Goal: Task Accomplishment & Management: Manage account settings

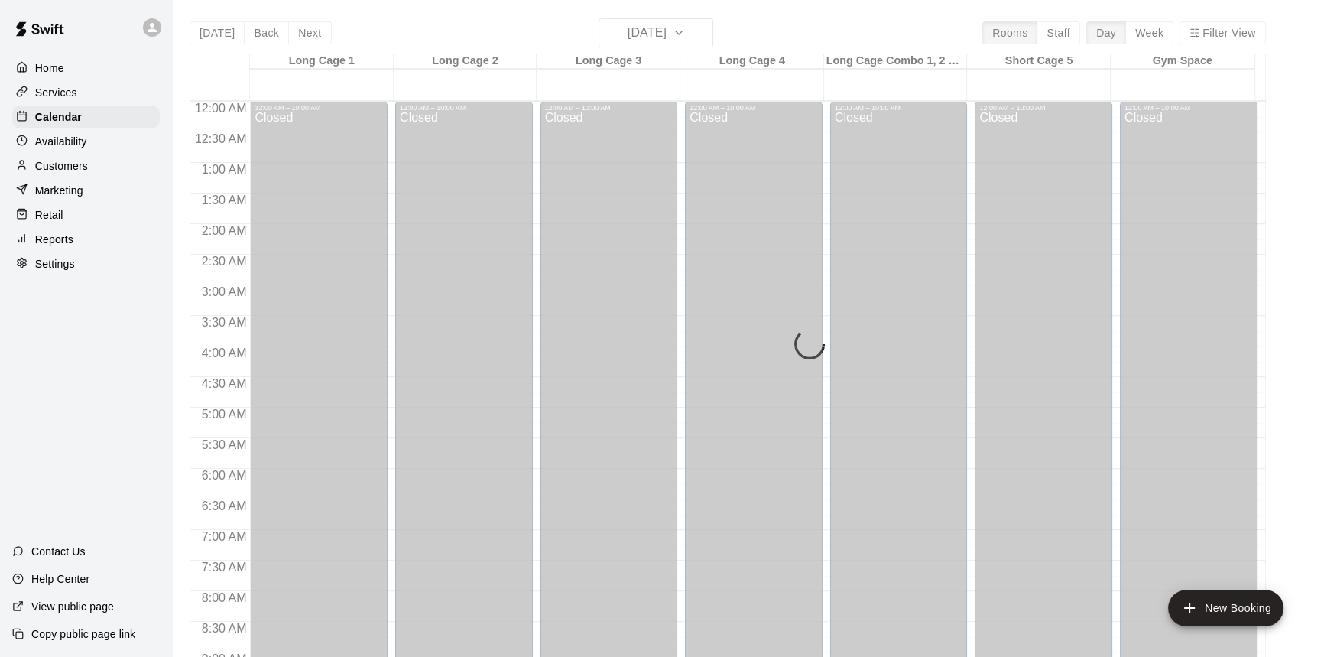
scroll to position [756, 0]
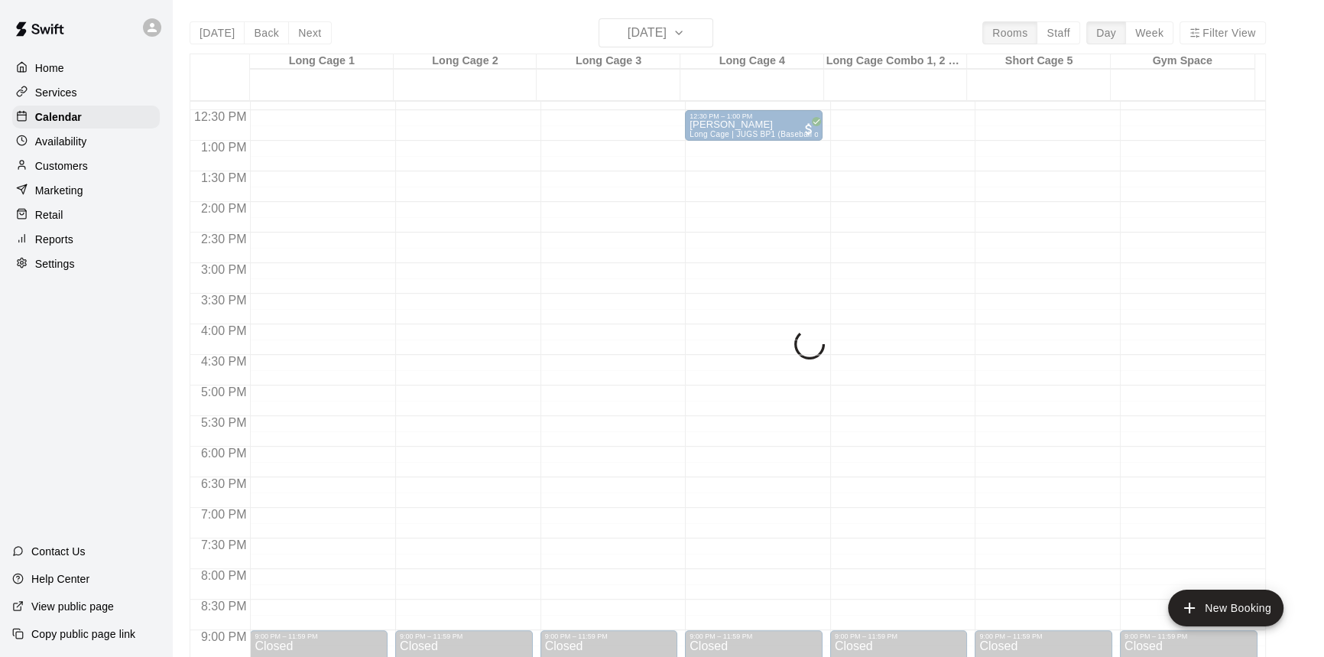
click at [73, 69] on div "Home" at bounding box center [86, 68] width 148 height 23
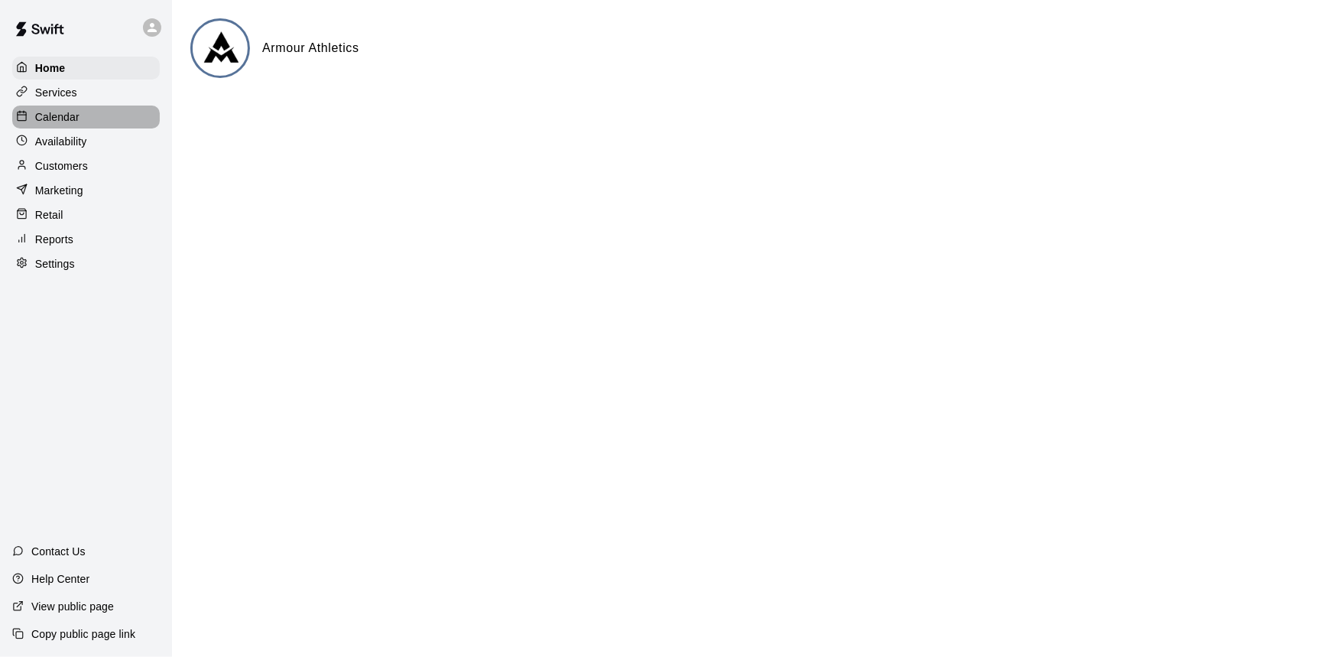
click at [91, 114] on div "Calendar" at bounding box center [86, 116] width 148 height 23
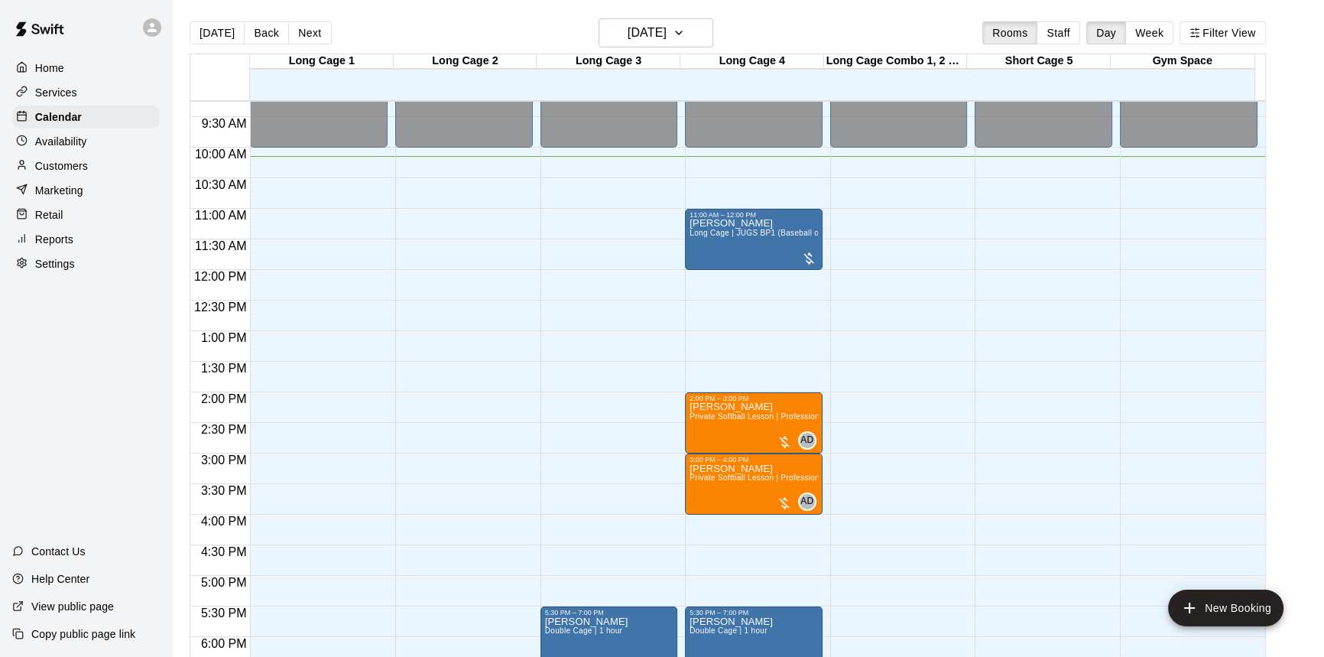
scroll to position [540, 0]
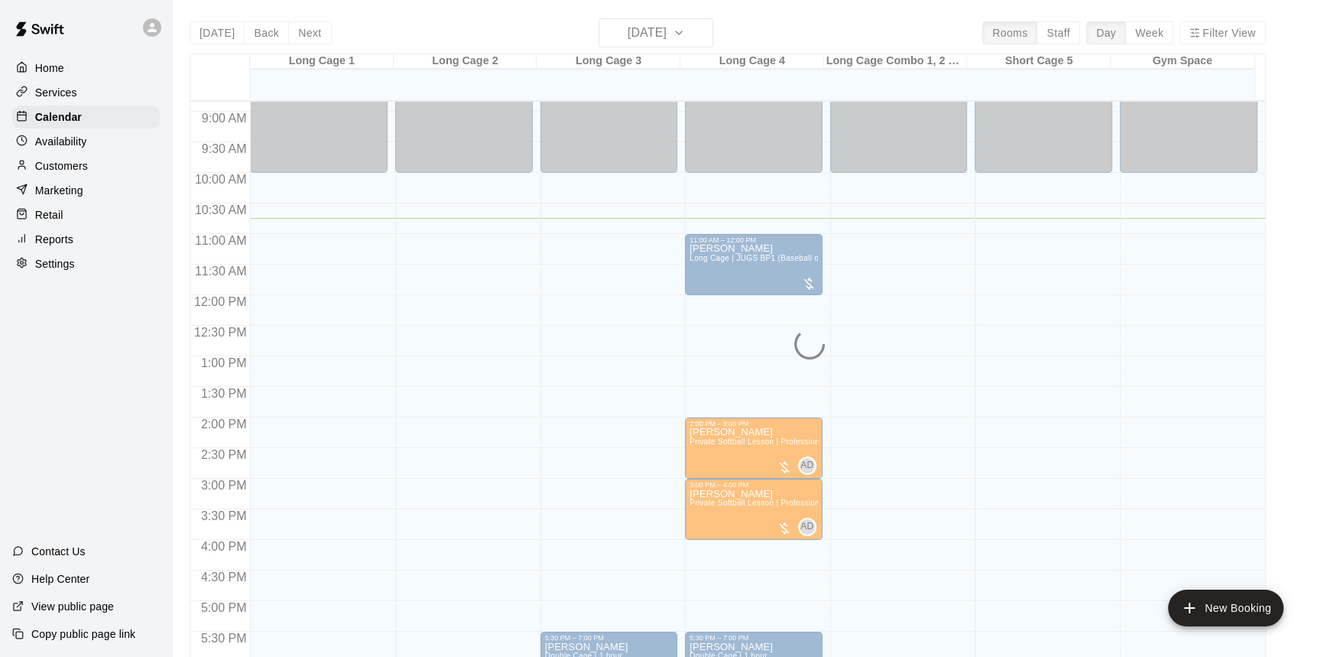
click at [83, 63] on div "Home" at bounding box center [86, 68] width 148 height 23
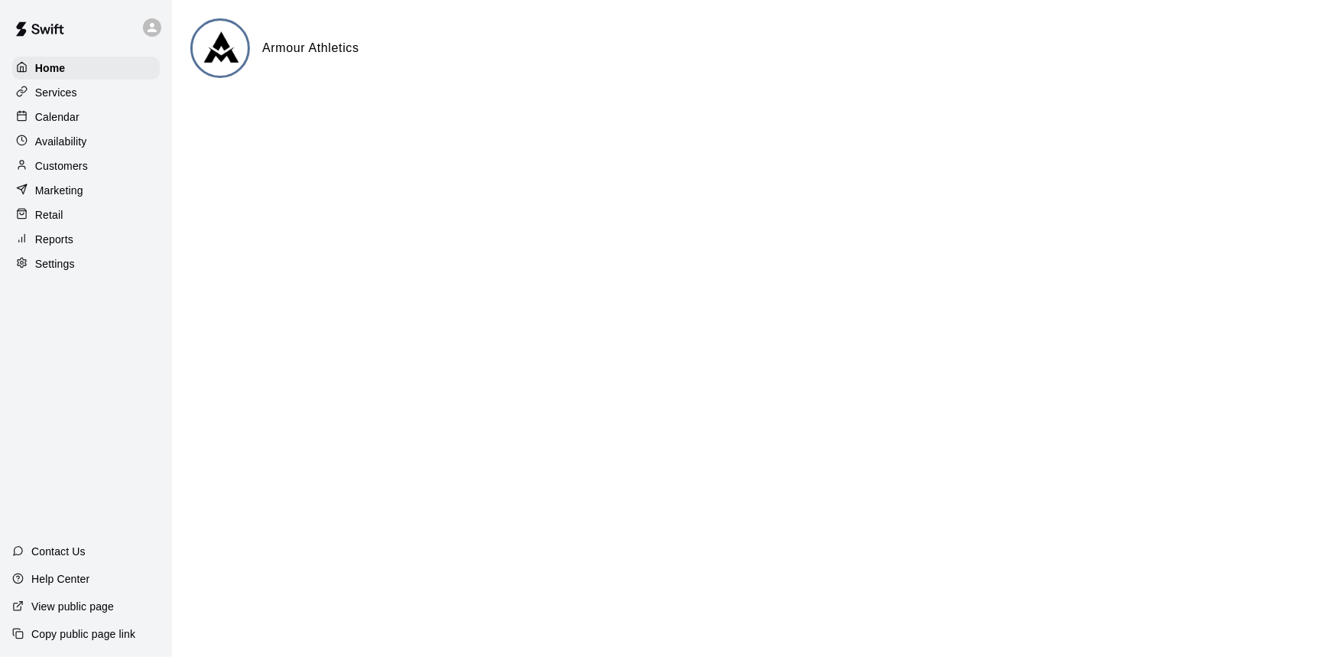
click at [83, 118] on div "Calendar" at bounding box center [86, 116] width 148 height 23
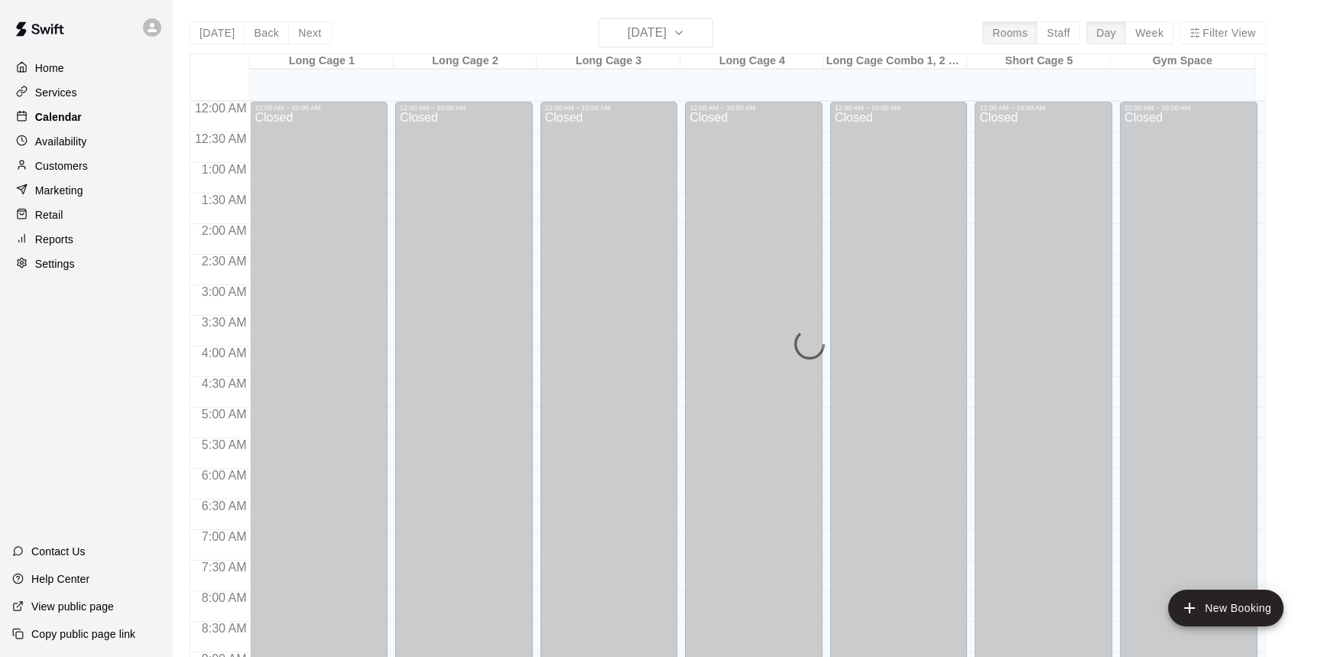
scroll to position [657, 0]
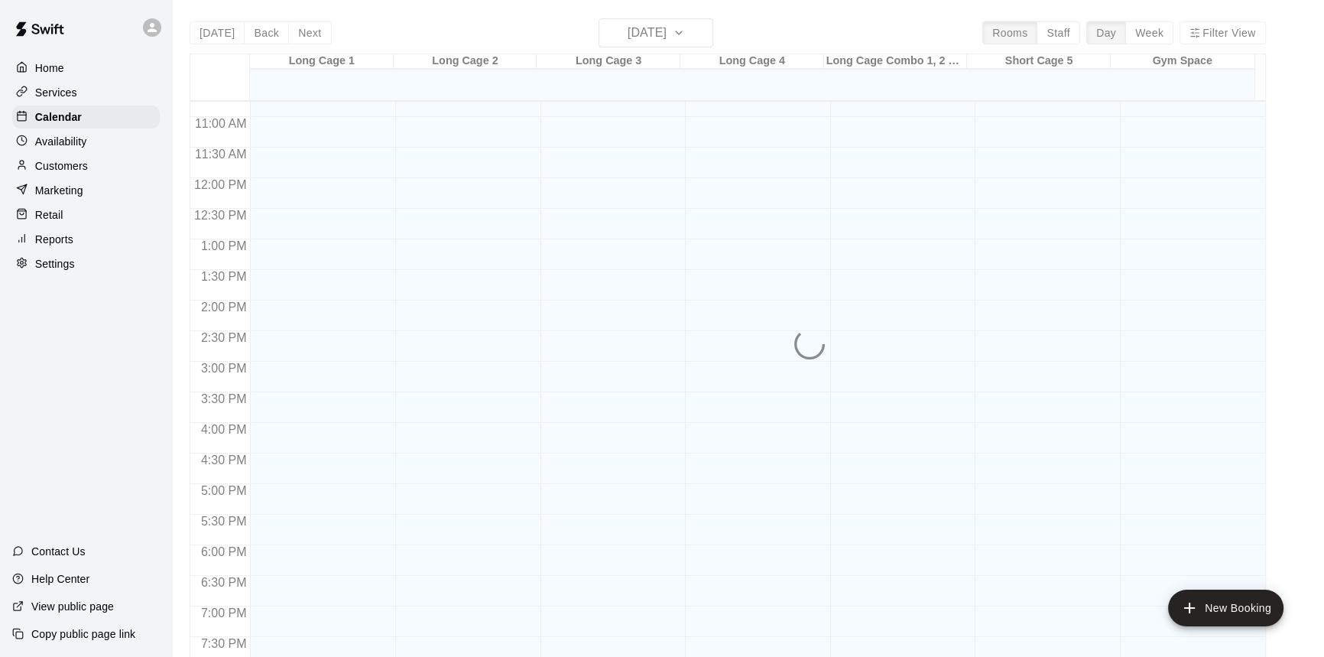
click at [83, 143] on p "Availability" at bounding box center [61, 141] width 52 height 15
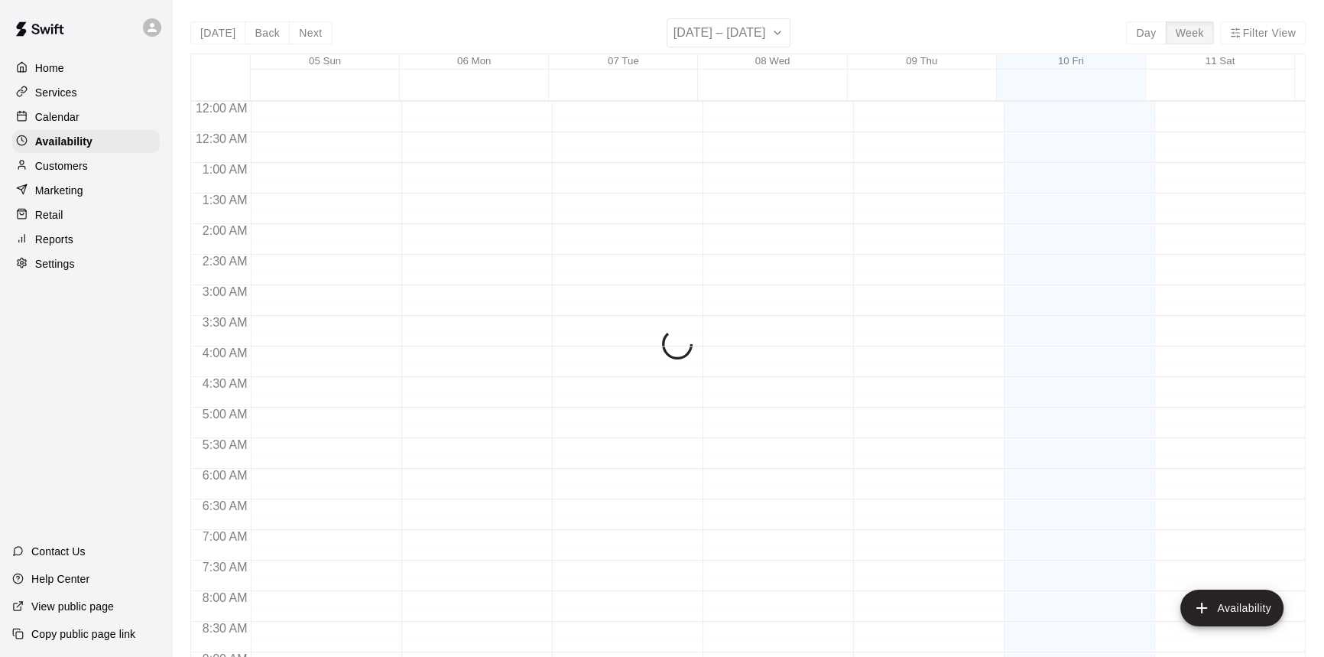
scroll to position [657, 0]
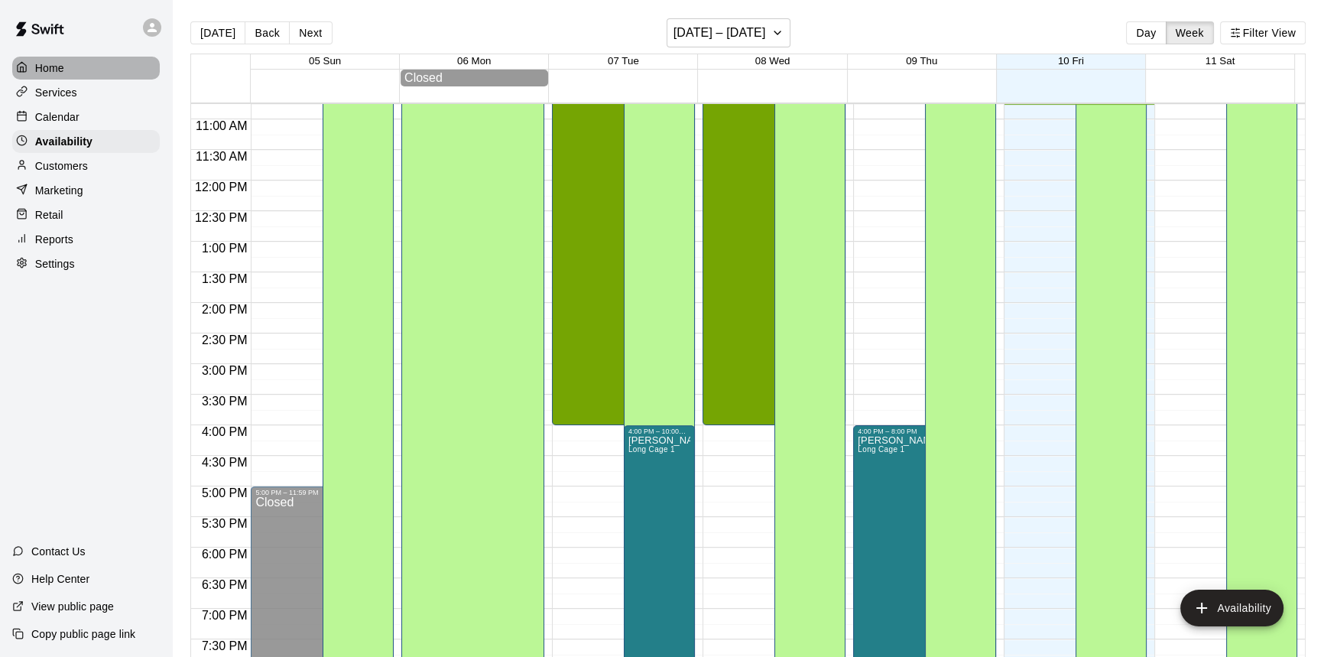
click at [65, 69] on div "Home" at bounding box center [86, 68] width 148 height 23
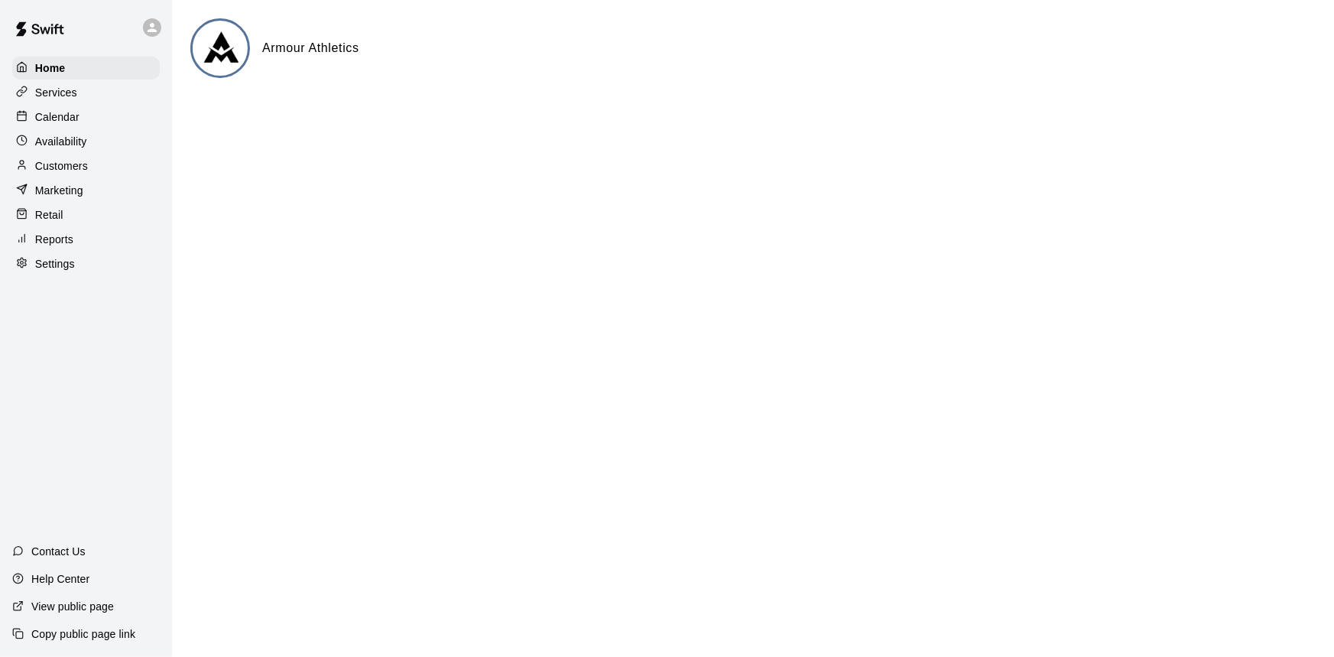
click at [69, 89] on p "Services" at bounding box center [56, 92] width 42 height 15
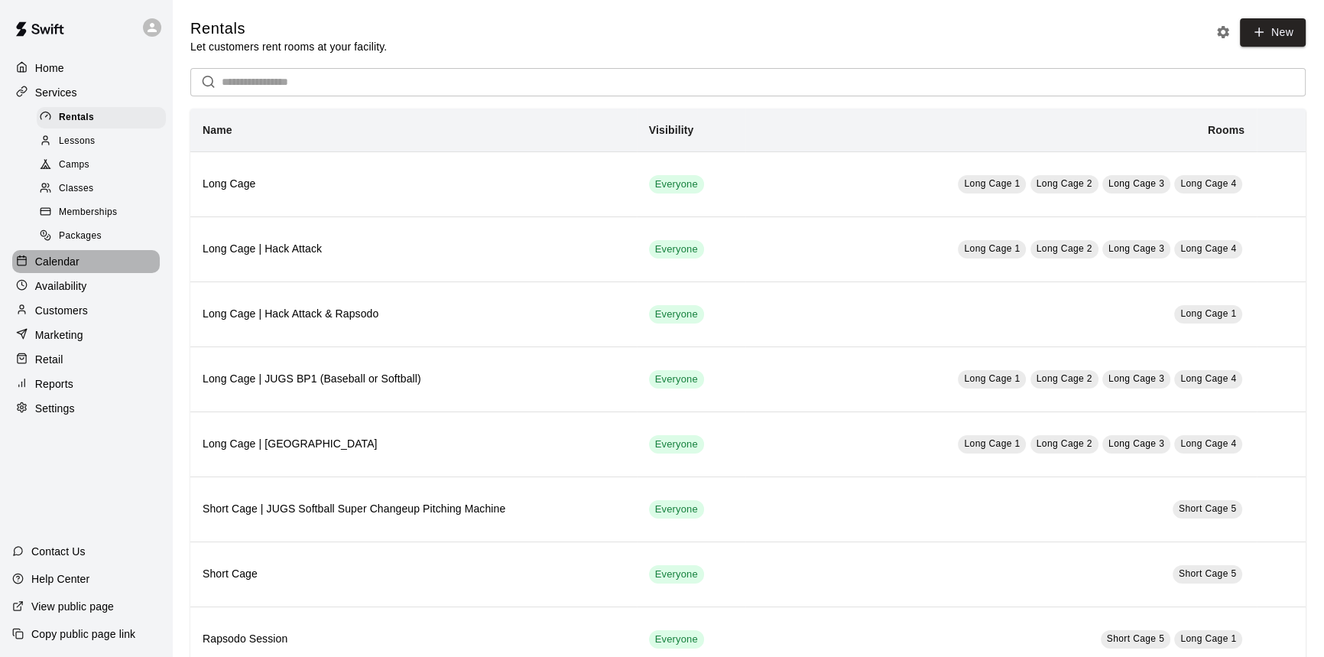
click at [76, 268] on p "Calendar" at bounding box center [57, 261] width 44 height 15
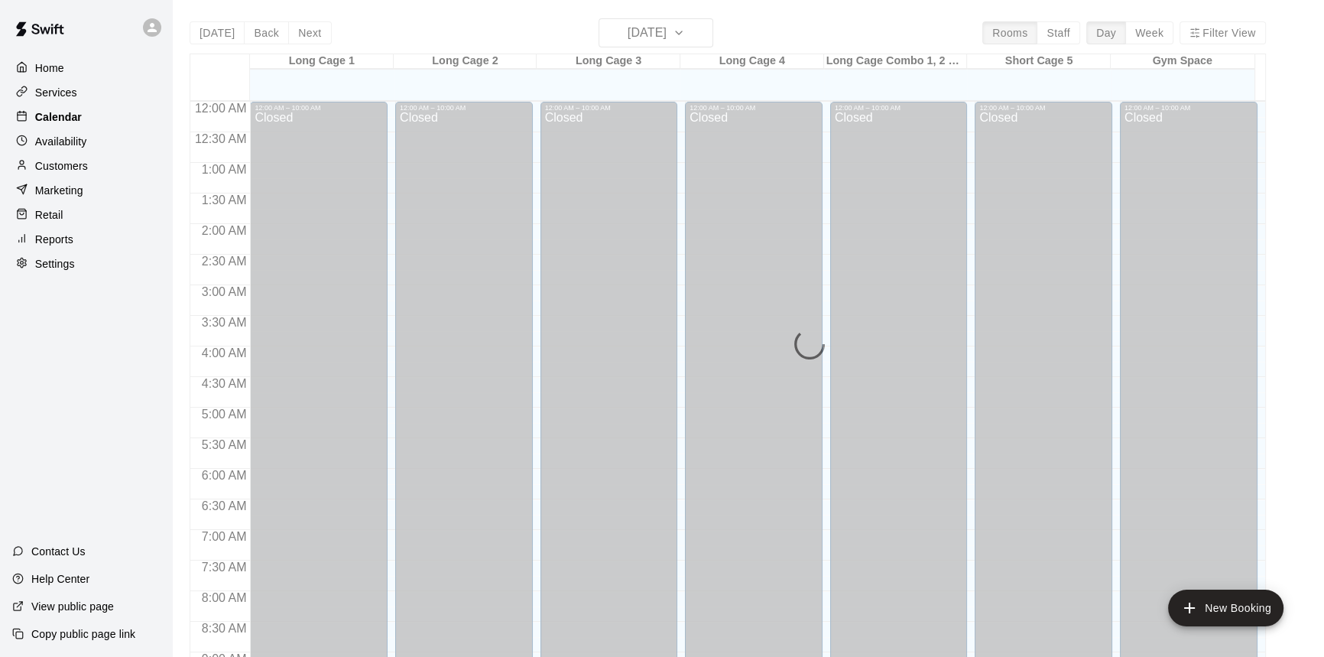
scroll to position [657, 0]
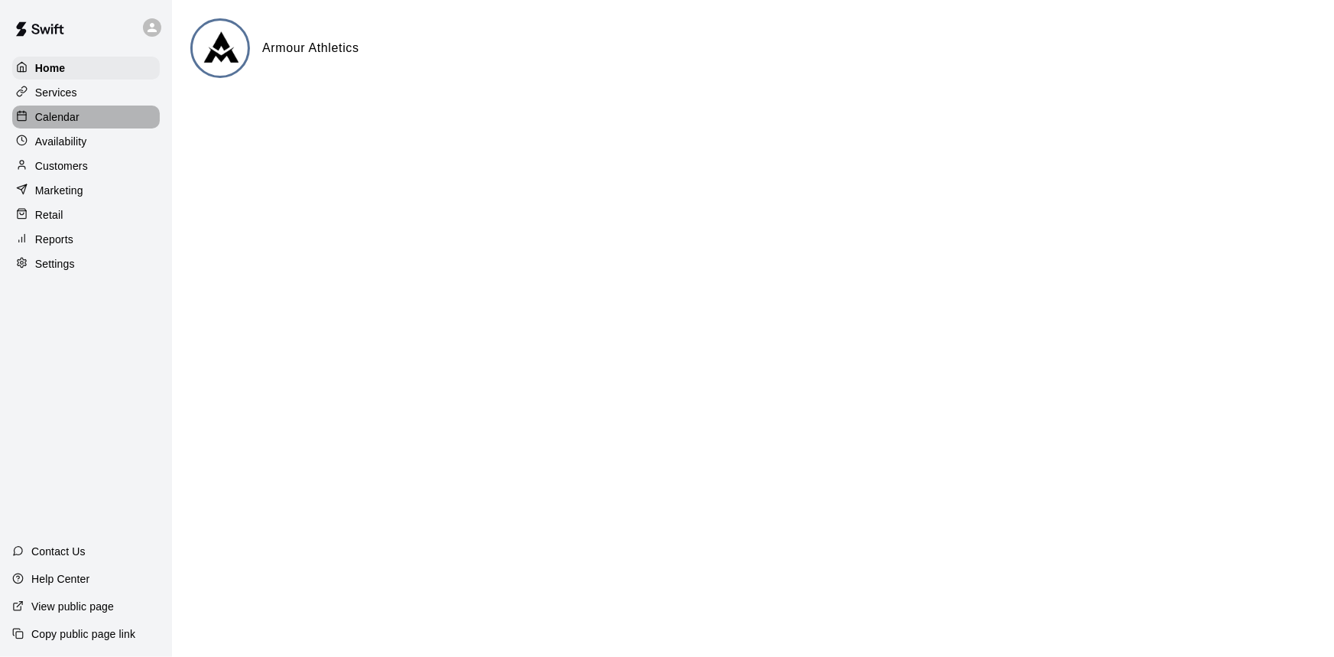
click at [64, 125] on p "Calendar" at bounding box center [57, 116] width 44 height 15
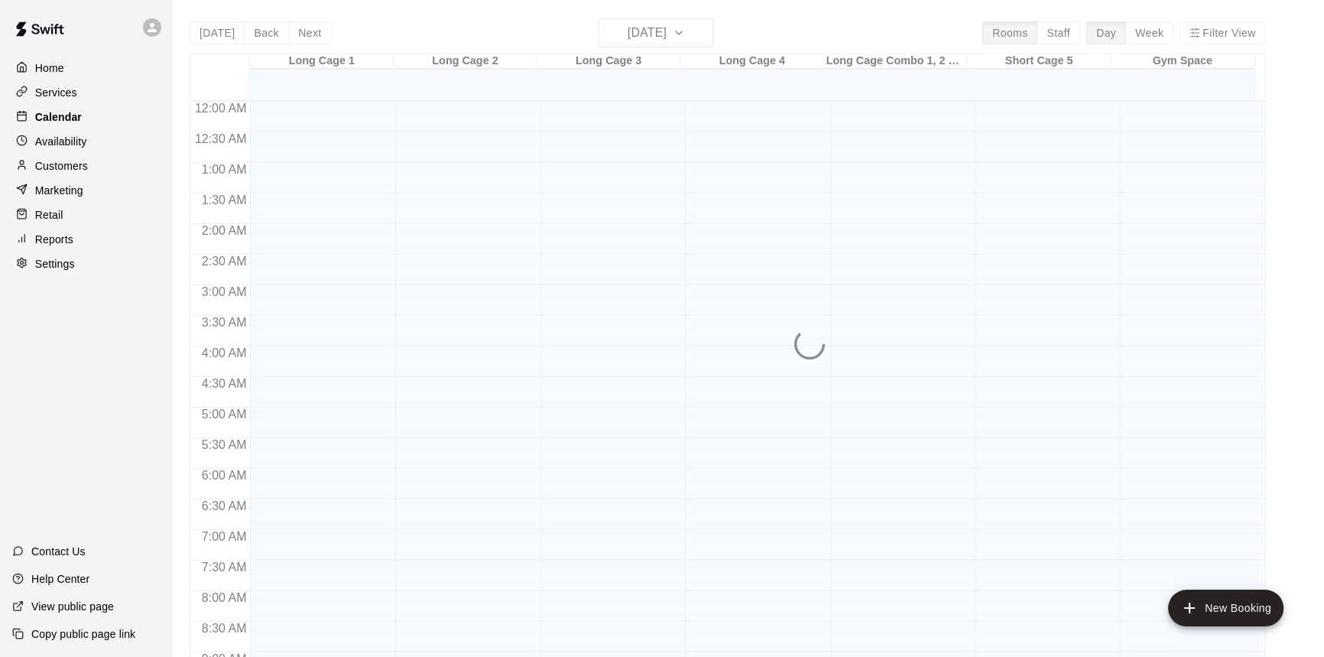
scroll to position [660, 0]
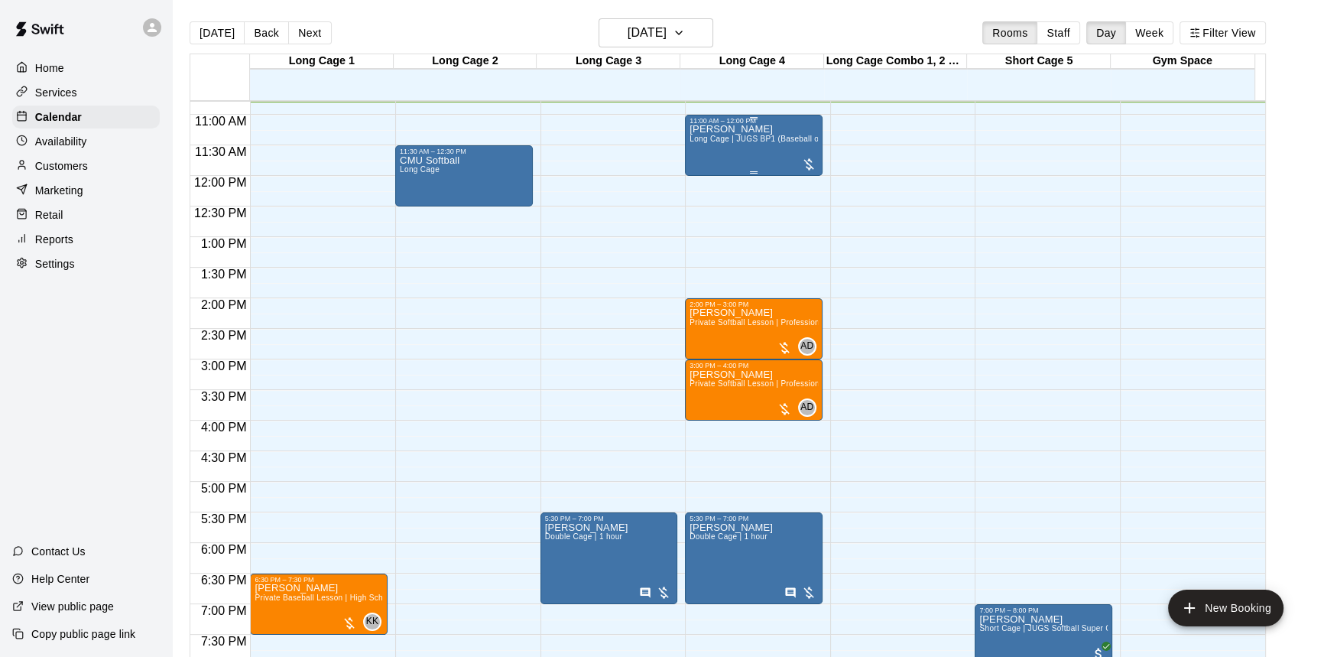
click at [812, 166] on div at bounding box center [808, 164] width 15 height 15
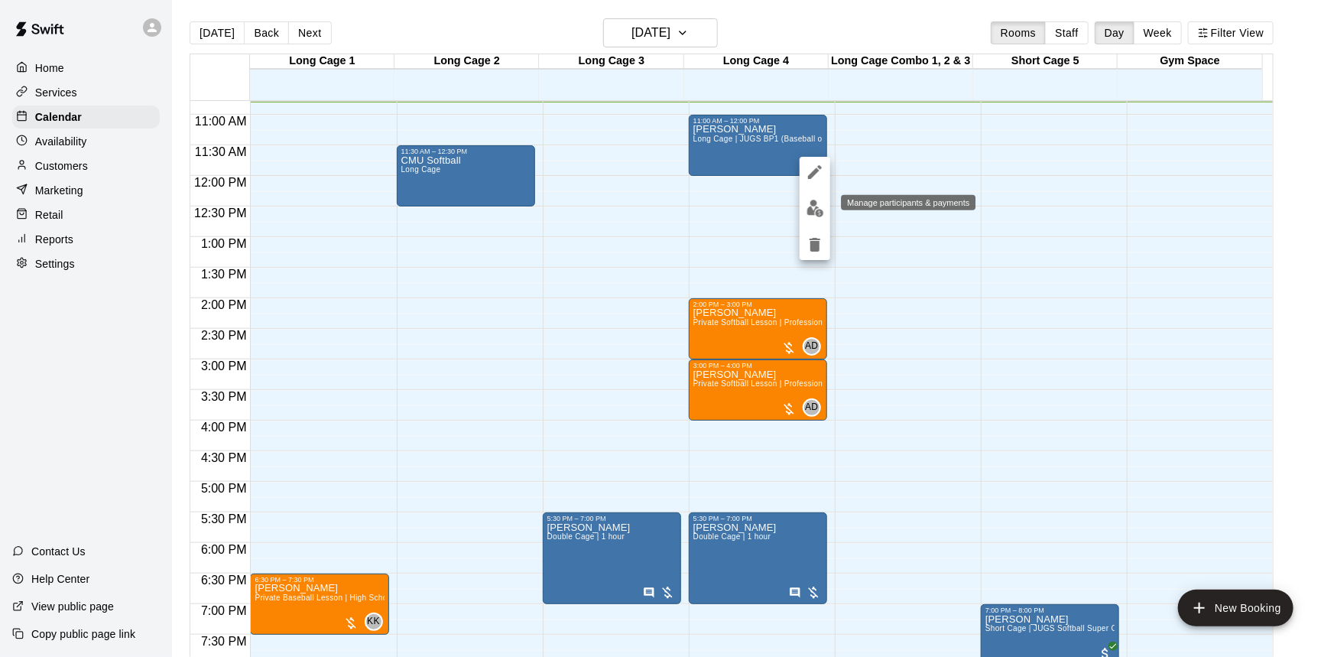
click at [823, 214] on img "edit" at bounding box center [816, 209] width 18 height 18
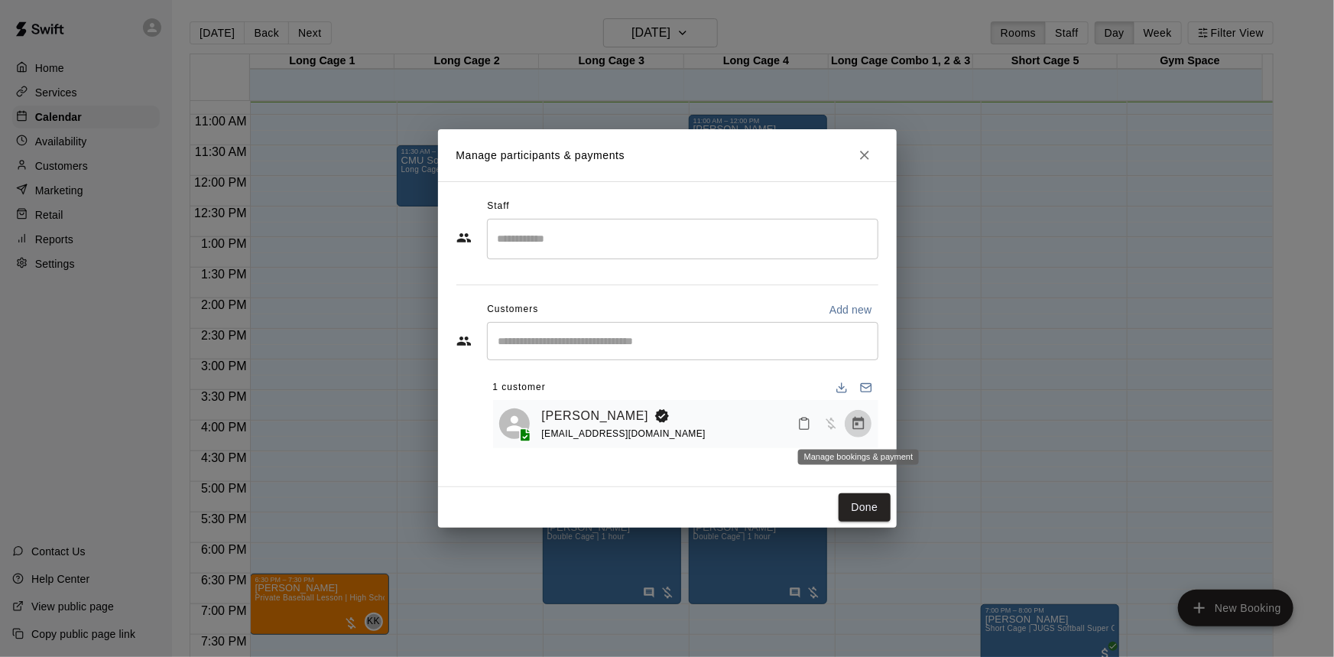
click at [856, 421] on icon "Manage bookings & payment" at bounding box center [857, 423] width 11 height 13
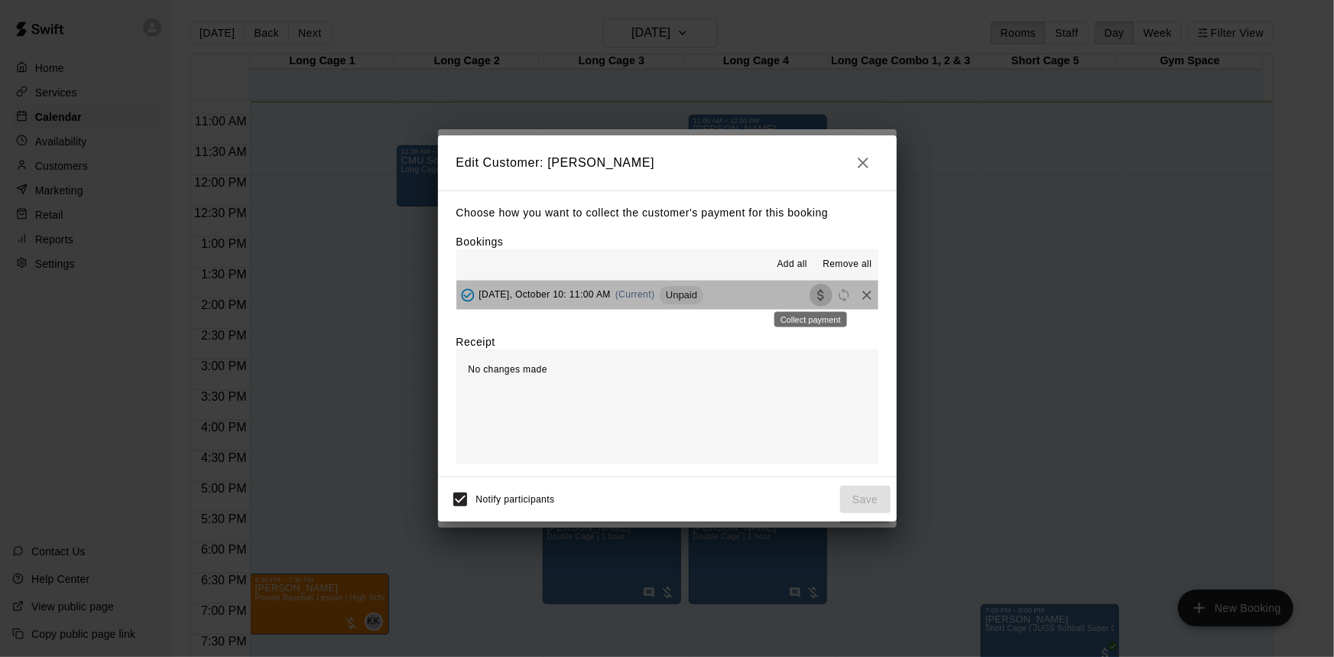
click at [813, 297] on icon "Collect payment" at bounding box center [820, 294] width 15 height 15
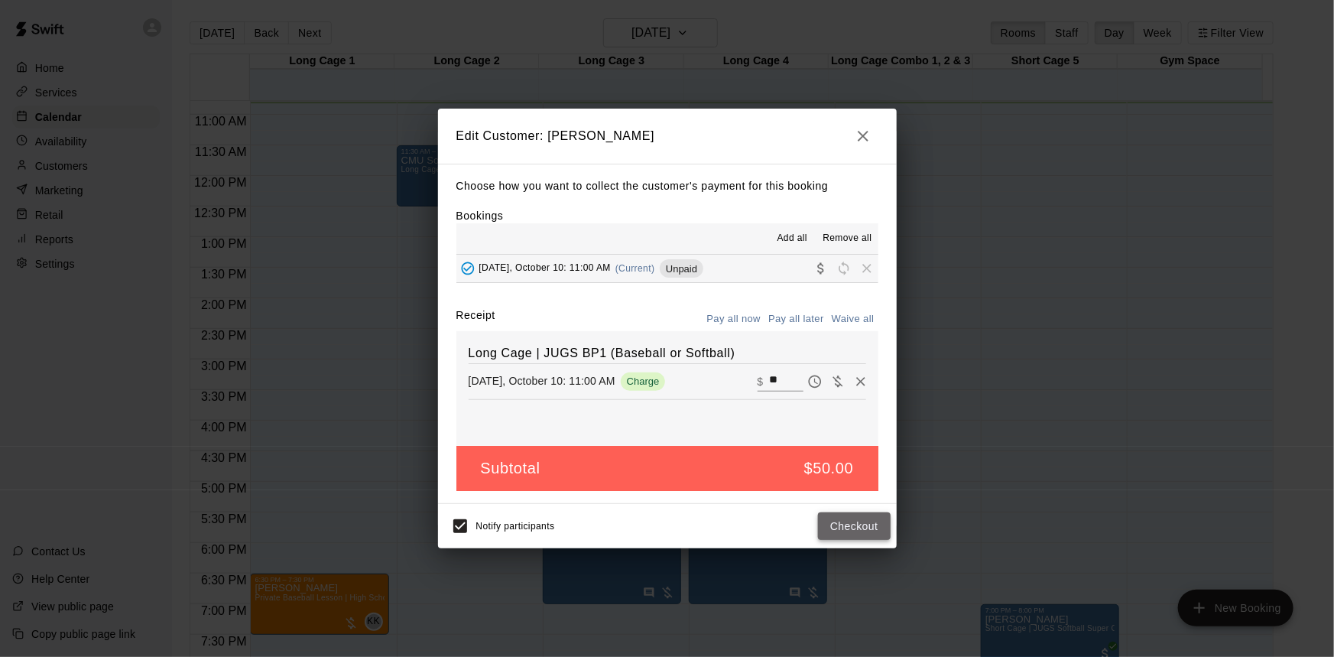
click at [872, 520] on button "Checkout" at bounding box center [854, 526] width 72 height 28
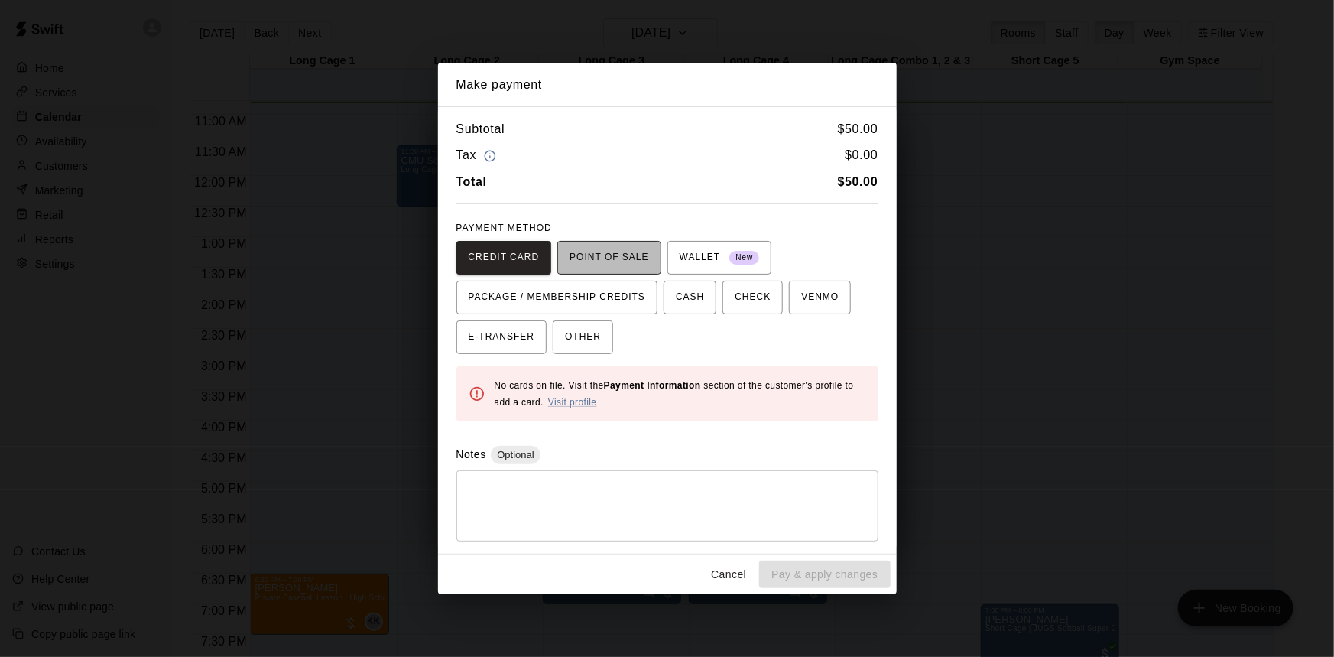
click at [635, 261] on span "POINT OF SALE" at bounding box center [609, 257] width 79 height 24
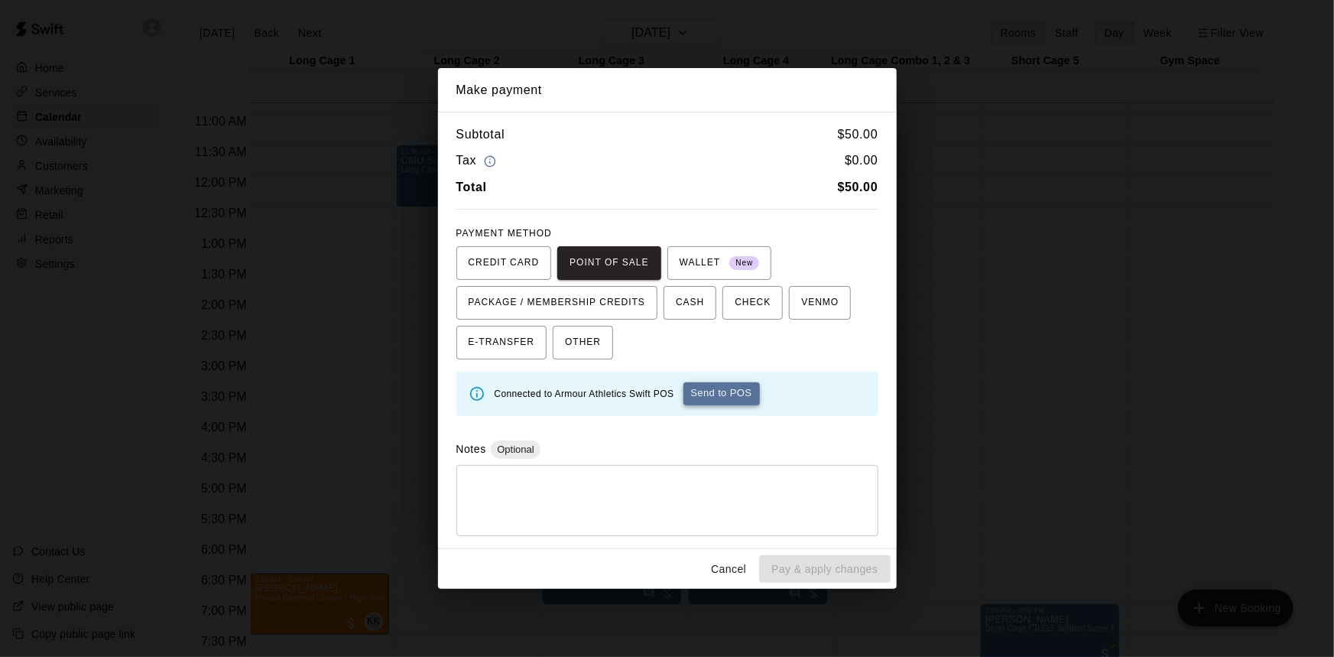
click at [713, 390] on button "Send to POS" at bounding box center [721, 393] width 76 height 23
click at [742, 572] on button "Cancel" at bounding box center [728, 569] width 49 height 28
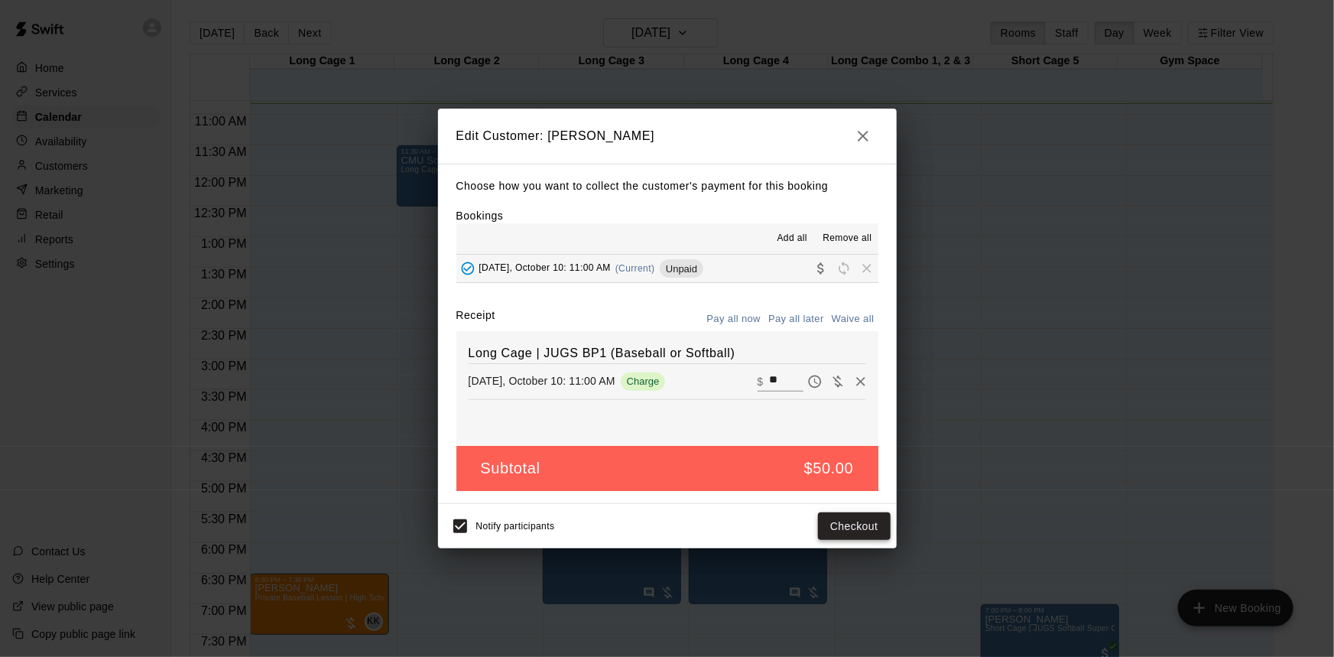
click at [841, 518] on button "Checkout" at bounding box center [854, 526] width 72 height 28
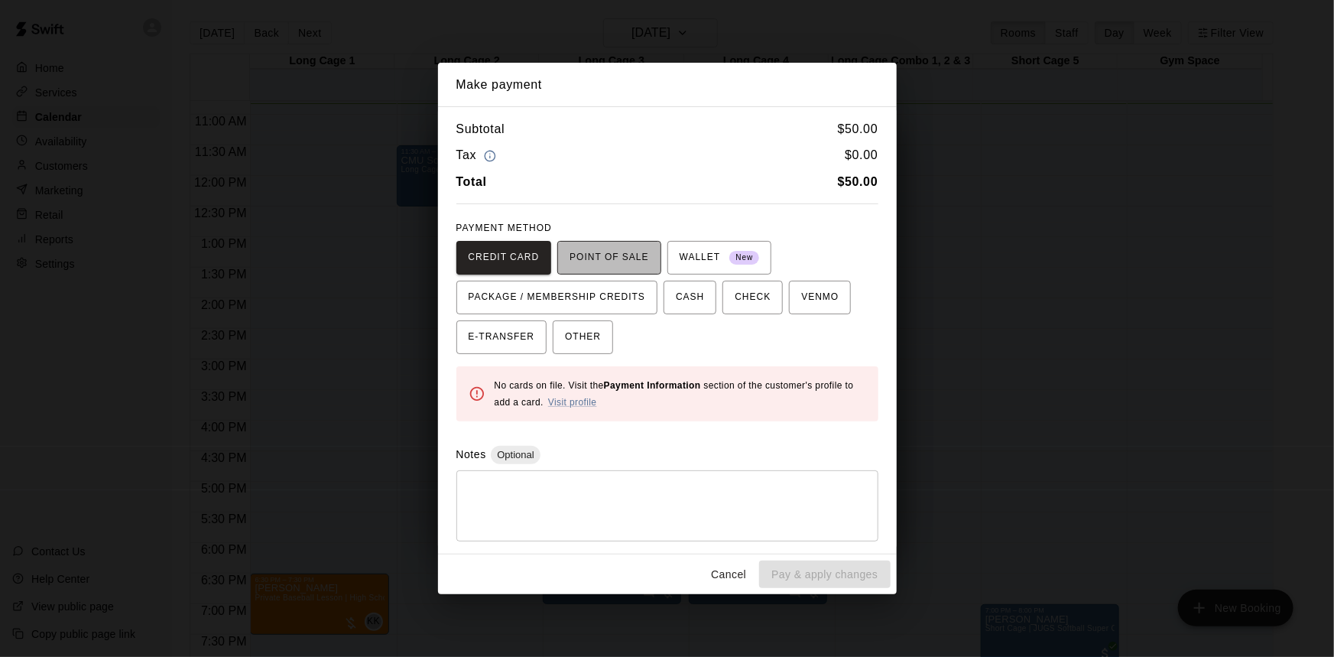
click at [619, 256] on span "POINT OF SALE" at bounding box center [609, 257] width 79 height 24
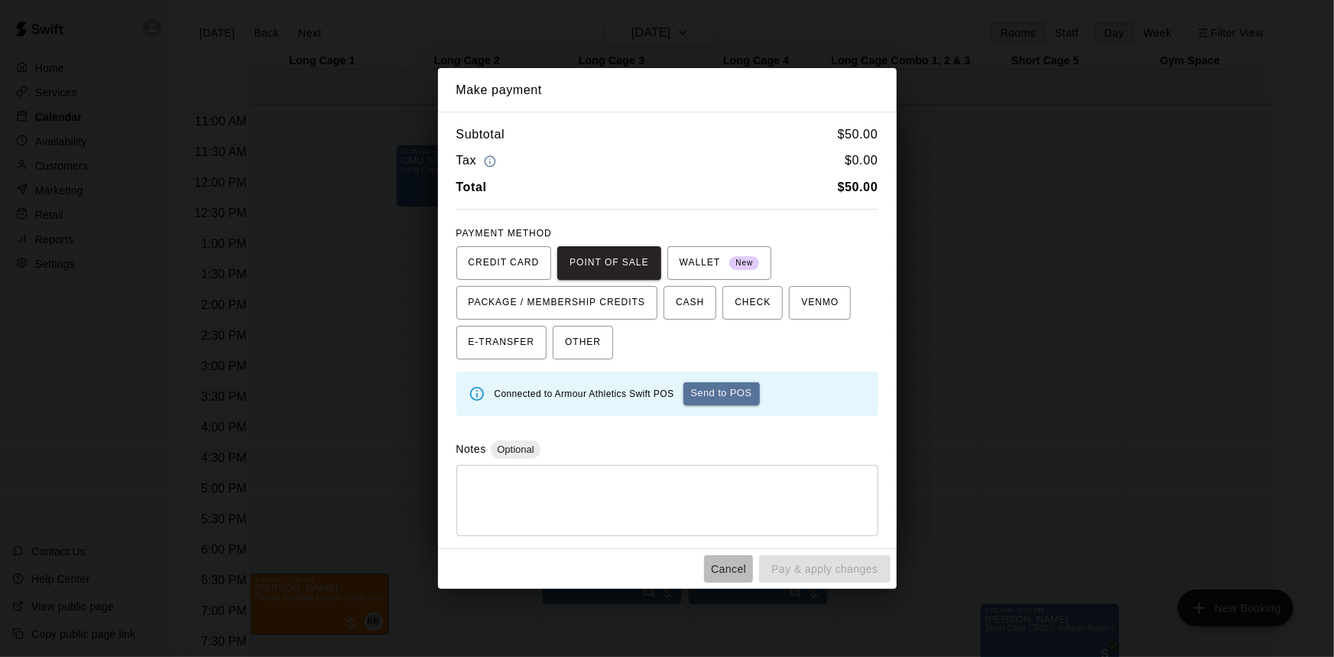
click at [725, 567] on button "Cancel" at bounding box center [728, 569] width 49 height 28
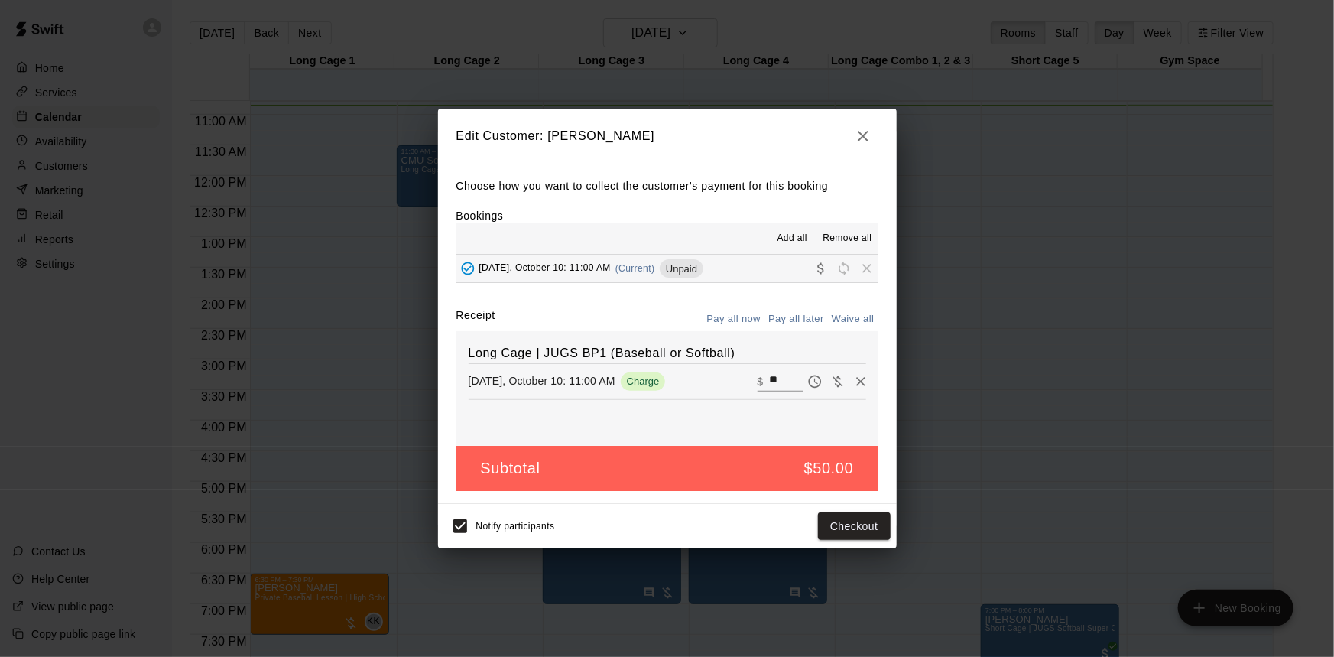
click at [865, 144] on icon "button" at bounding box center [863, 136] width 18 height 18
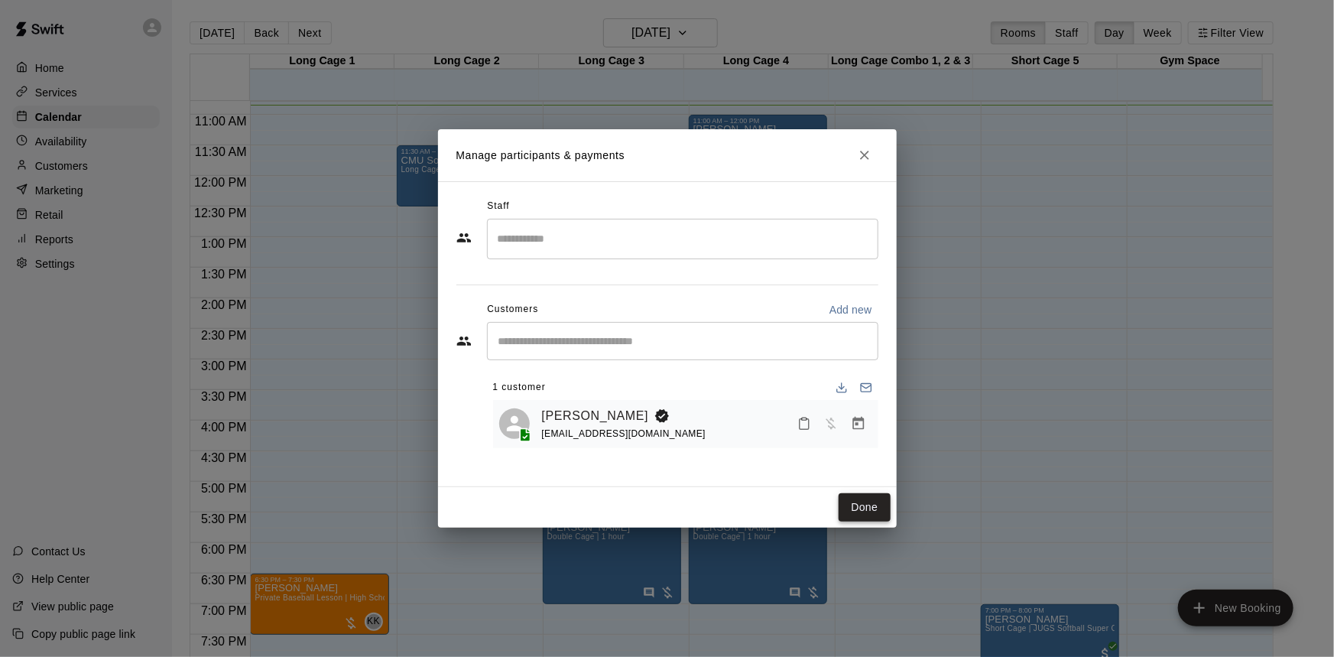
click at [872, 513] on button "Done" at bounding box center [864, 507] width 51 height 28
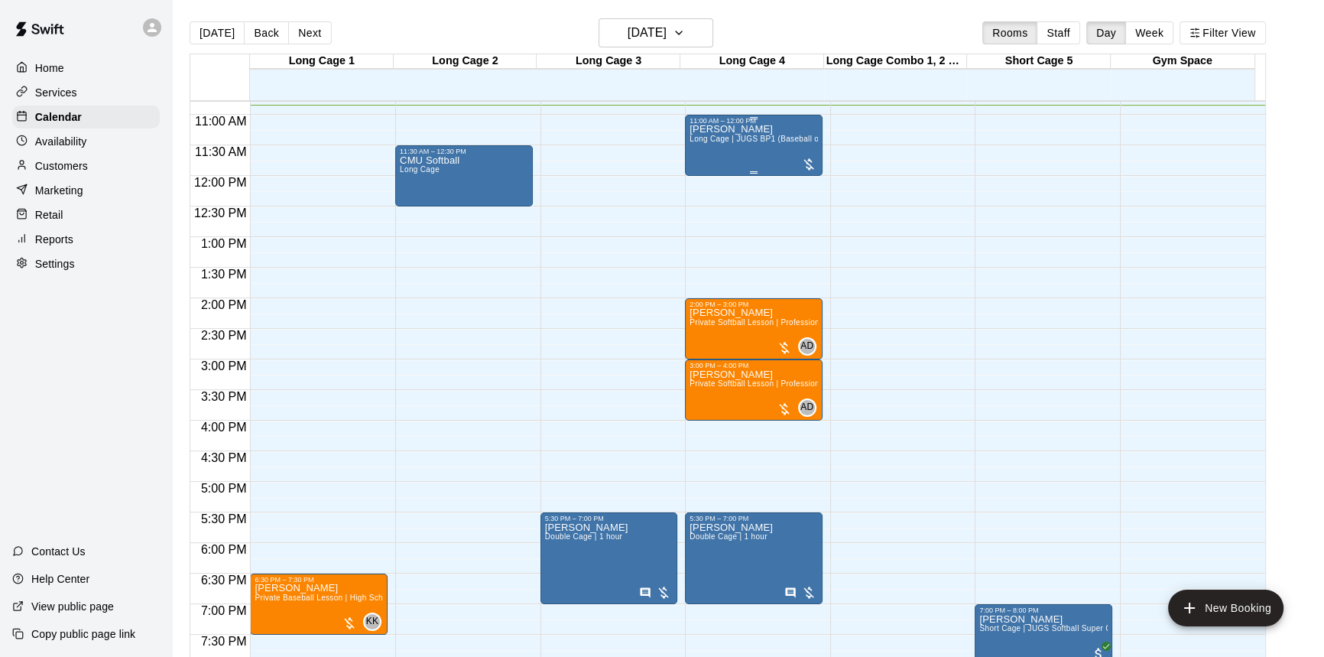
click at [810, 162] on div at bounding box center [808, 164] width 15 height 15
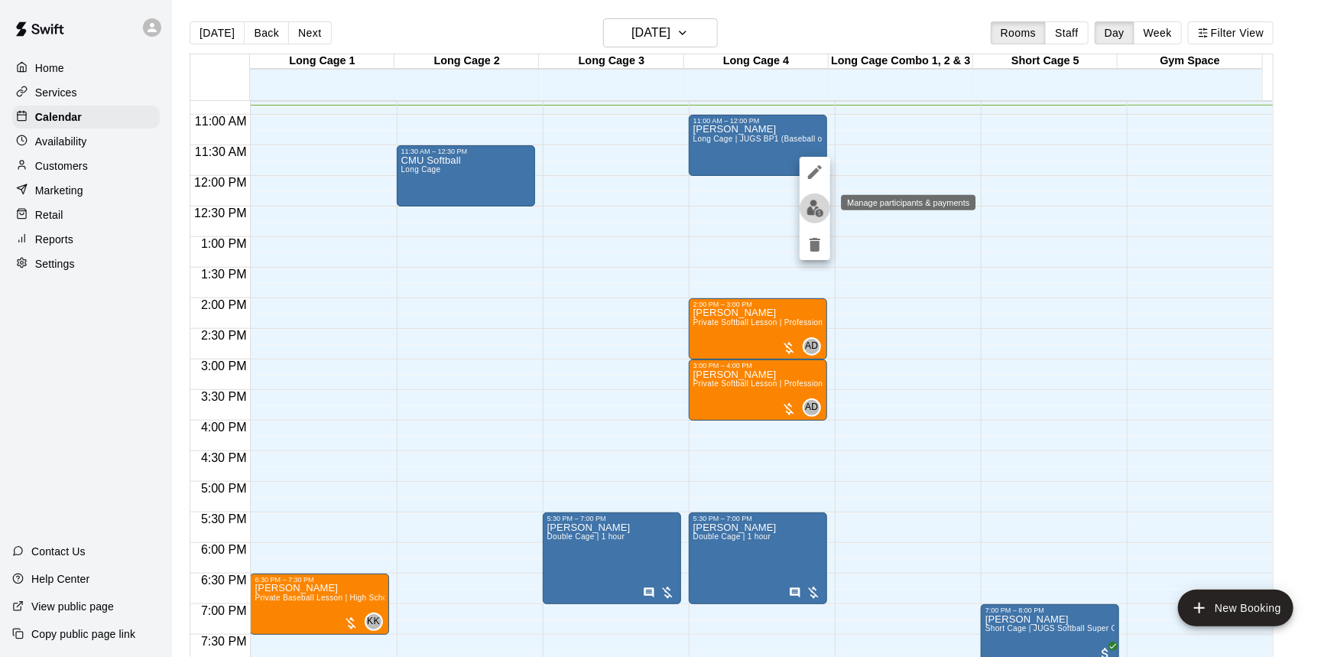
click at [810, 209] on img "edit" at bounding box center [816, 209] width 18 height 18
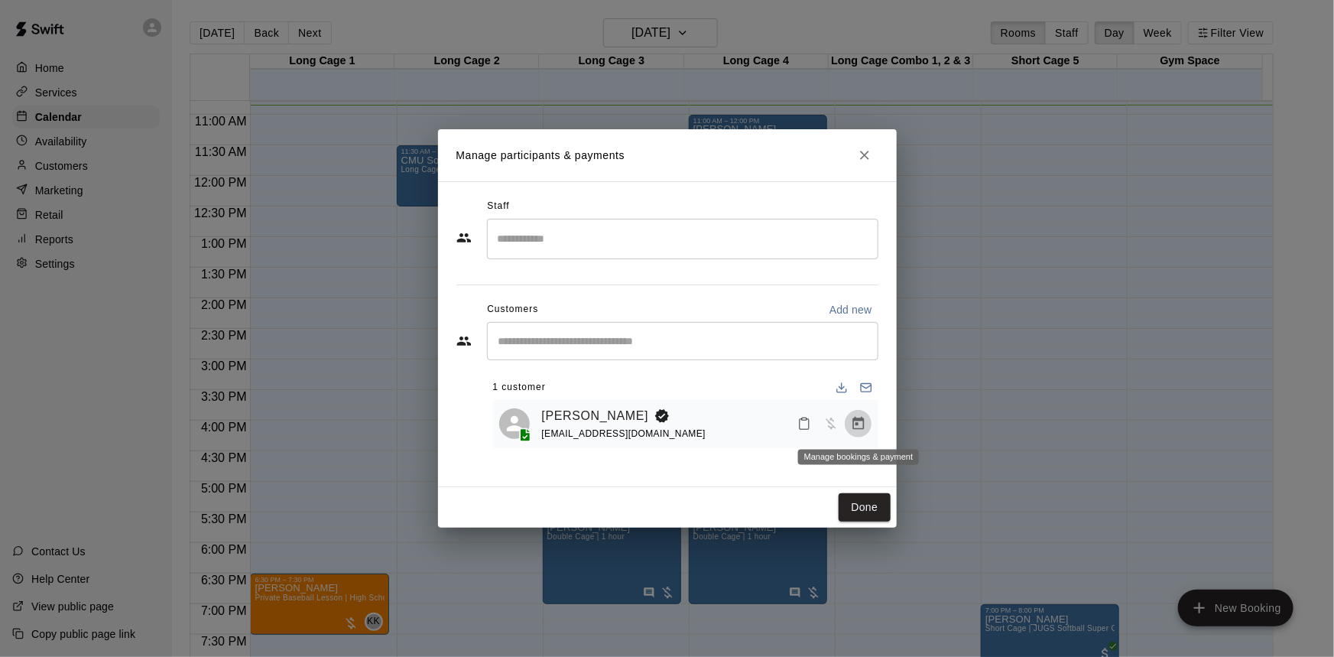
click at [858, 421] on icon "Manage bookings & payment" at bounding box center [857, 423] width 11 height 13
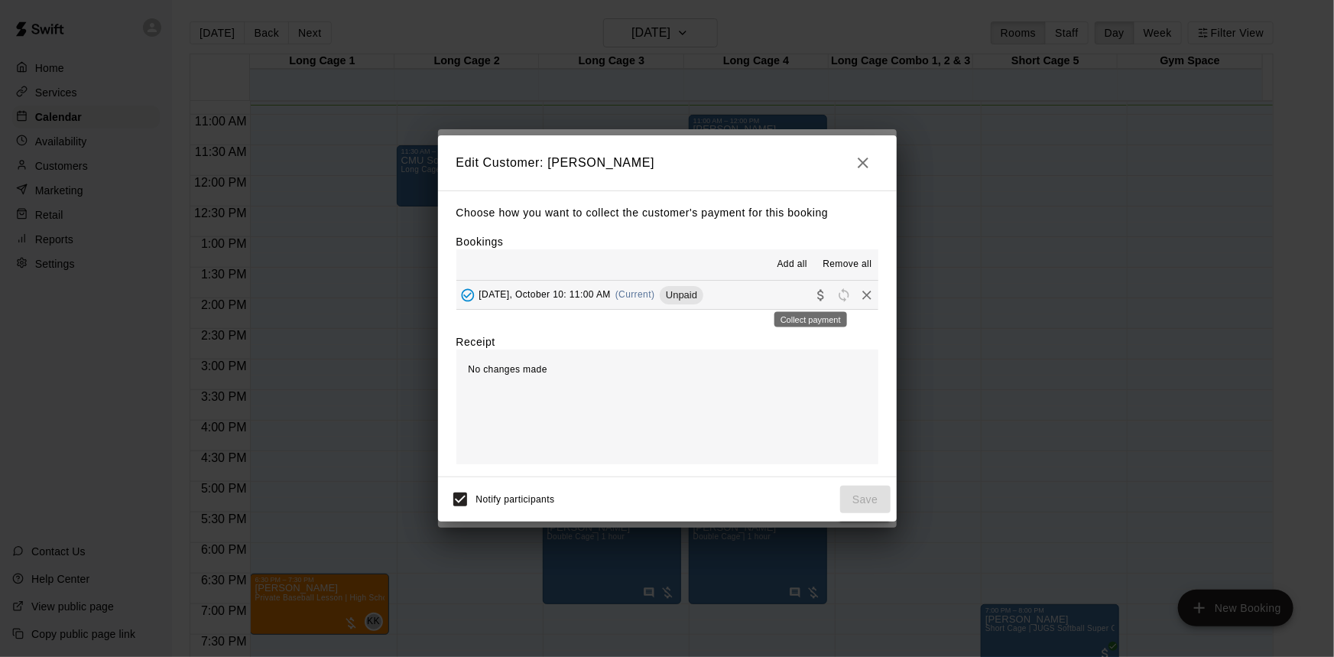
click at [817, 299] on icon "Collect payment" at bounding box center [820, 294] width 6 height 11
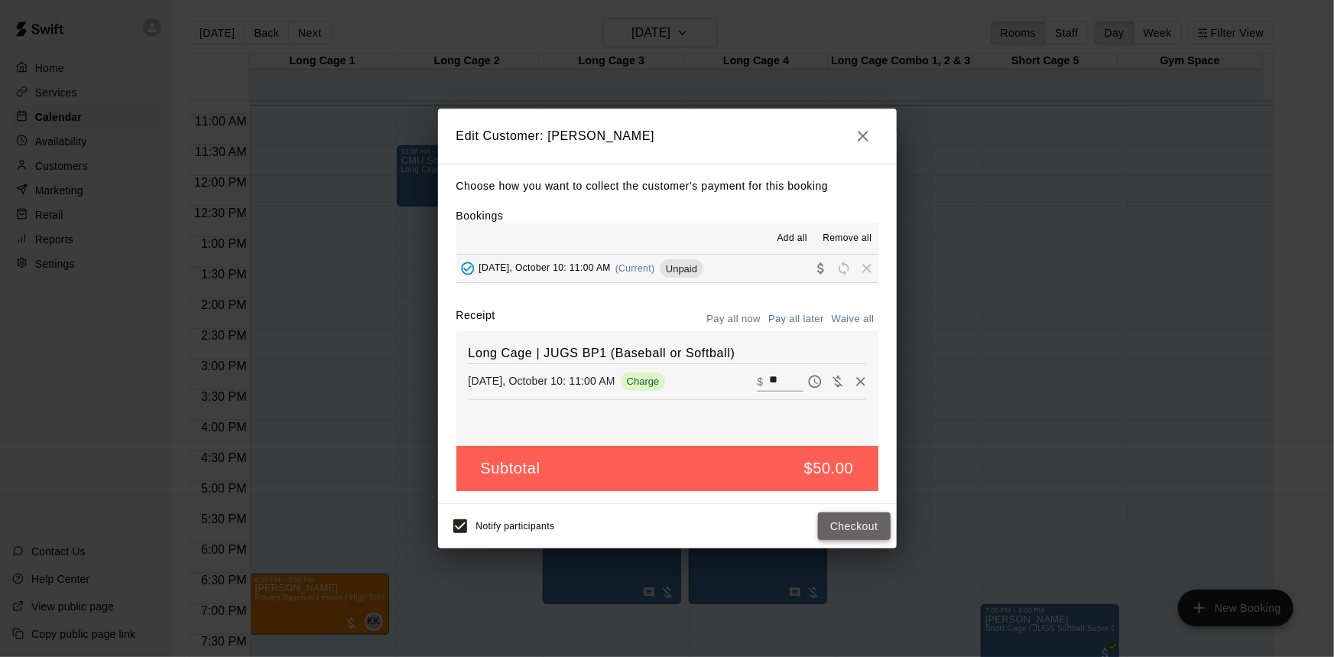
click at [834, 523] on button "Checkout" at bounding box center [854, 526] width 72 height 28
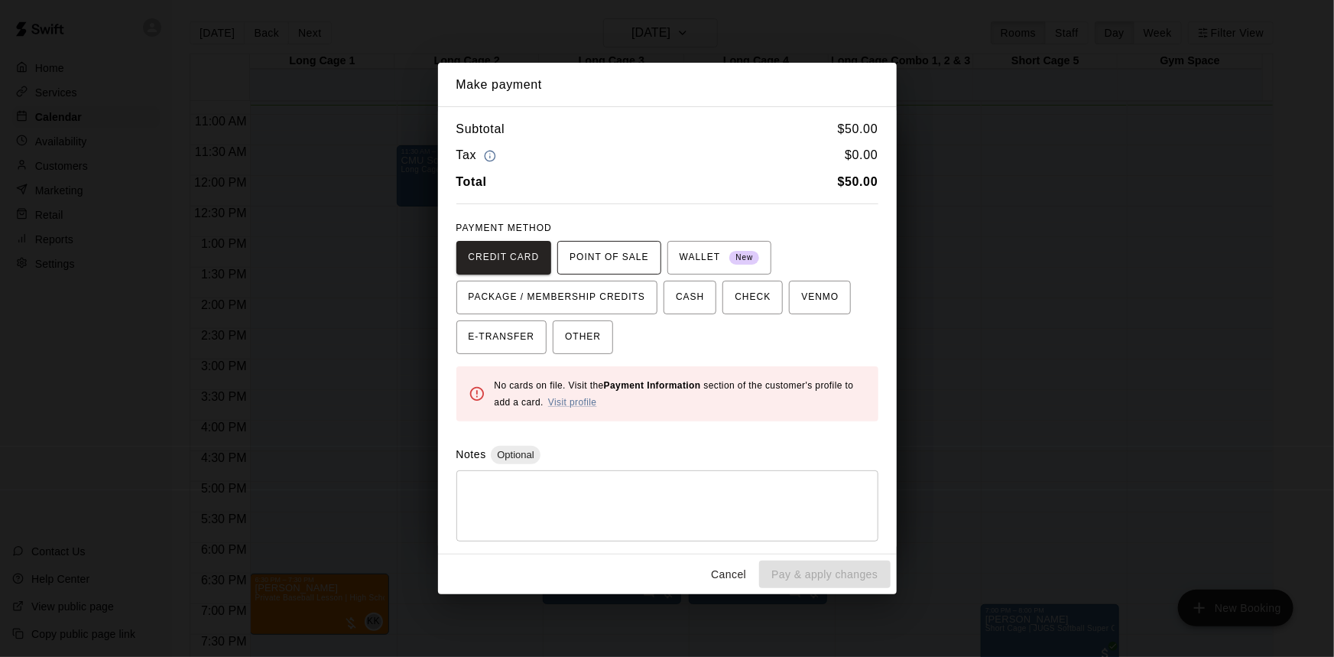
click at [635, 265] on span "POINT OF SALE" at bounding box center [609, 257] width 79 height 24
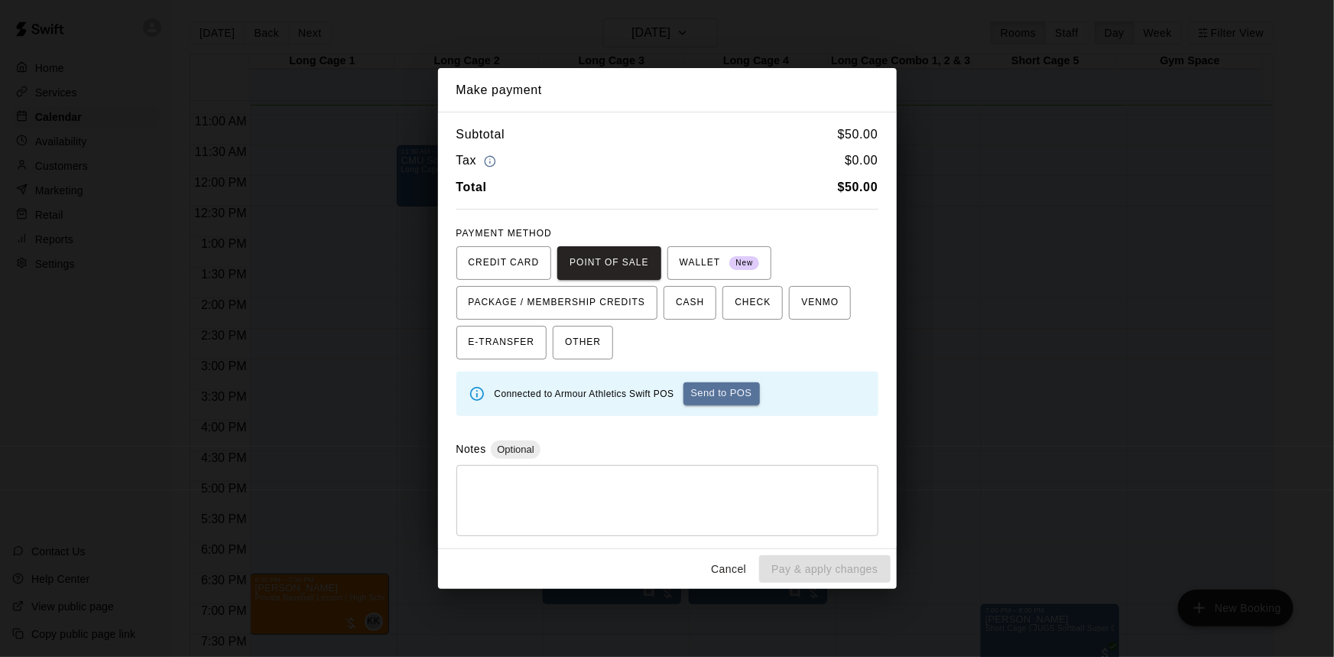
click at [718, 393] on button "Send to POS" at bounding box center [721, 393] width 76 height 23
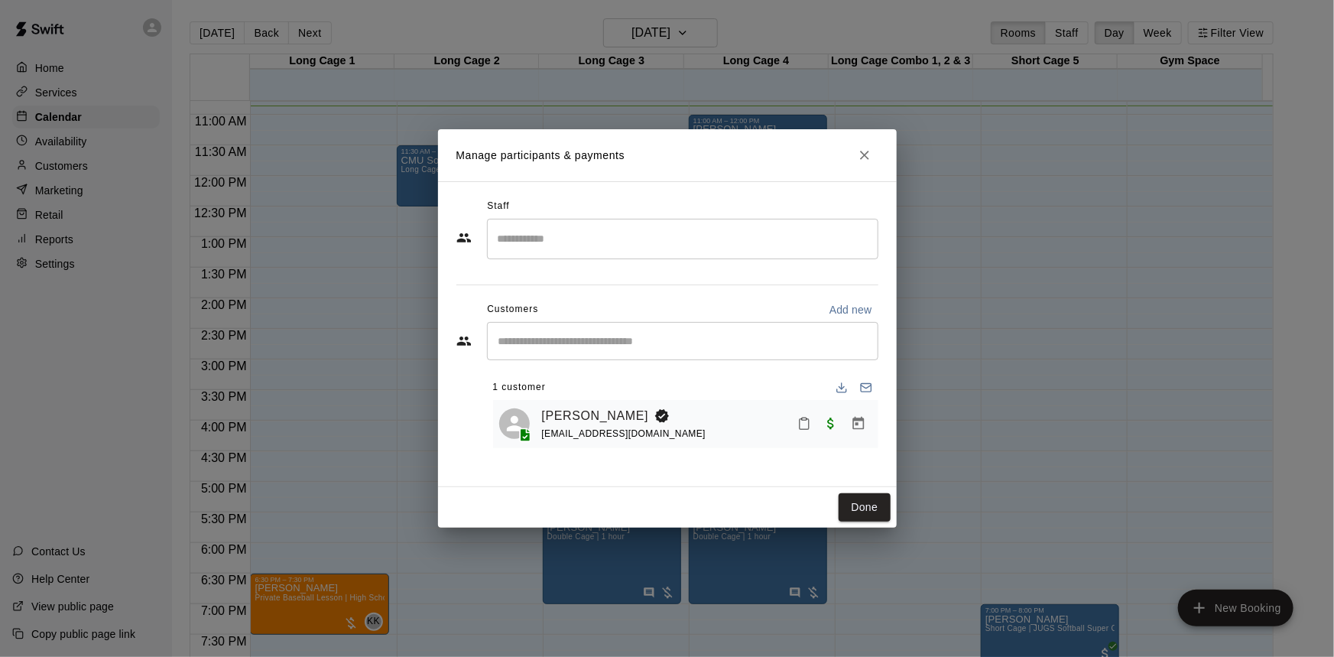
click at [887, 523] on div "Done" at bounding box center [667, 507] width 459 height 41
click at [877, 512] on button "Done" at bounding box center [864, 507] width 51 height 28
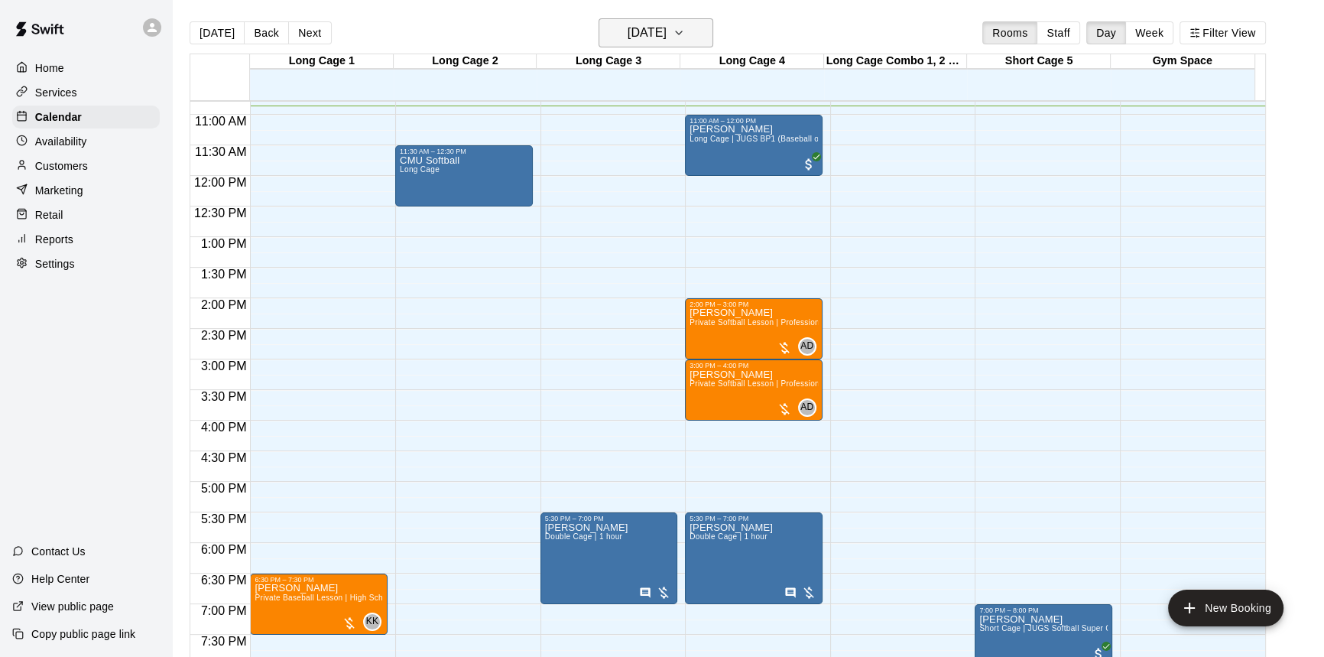
click at [685, 38] on icon "button" at bounding box center [679, 33] width 12 height 18
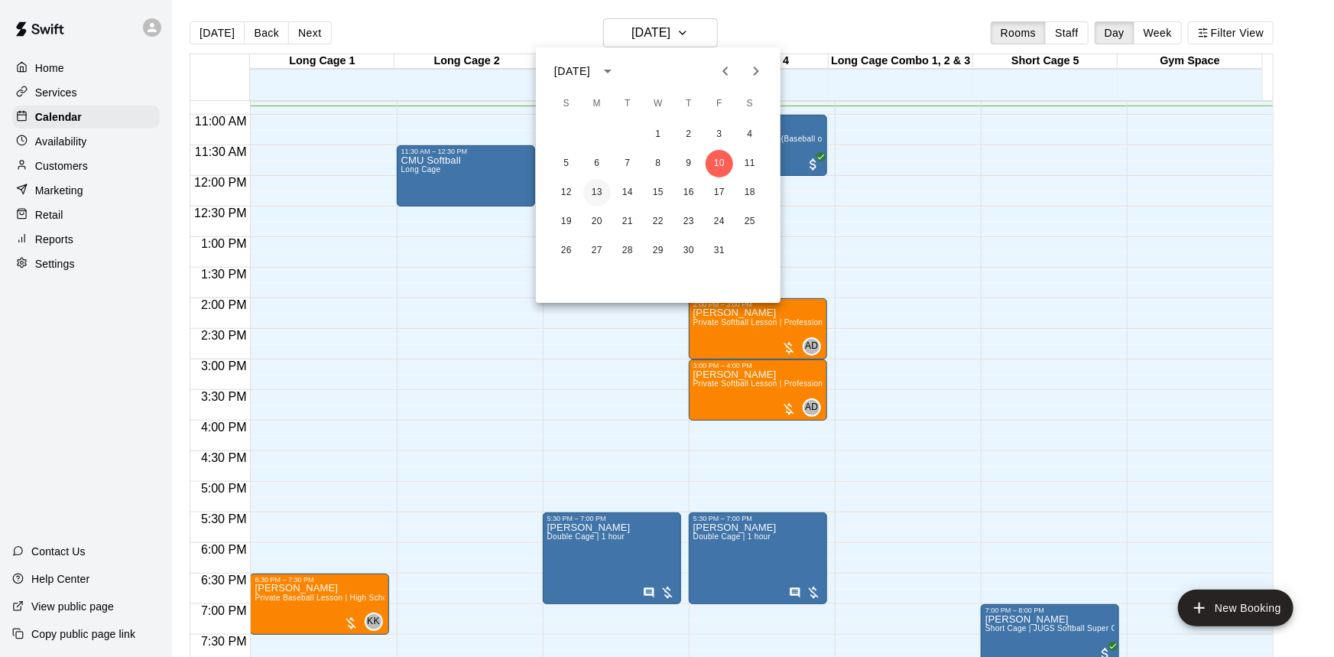
click at [599, 184] on button "13" at bounding box center [597, 193] width 28 height 28
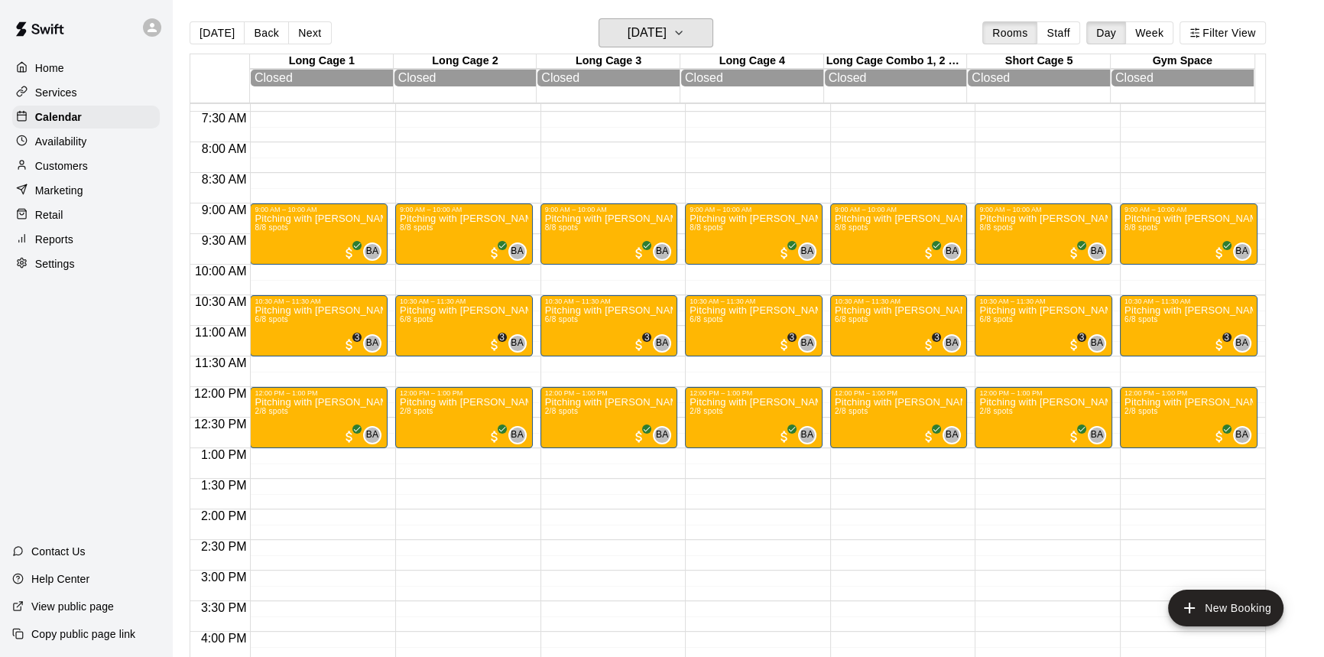
scroll to position [521, 0]
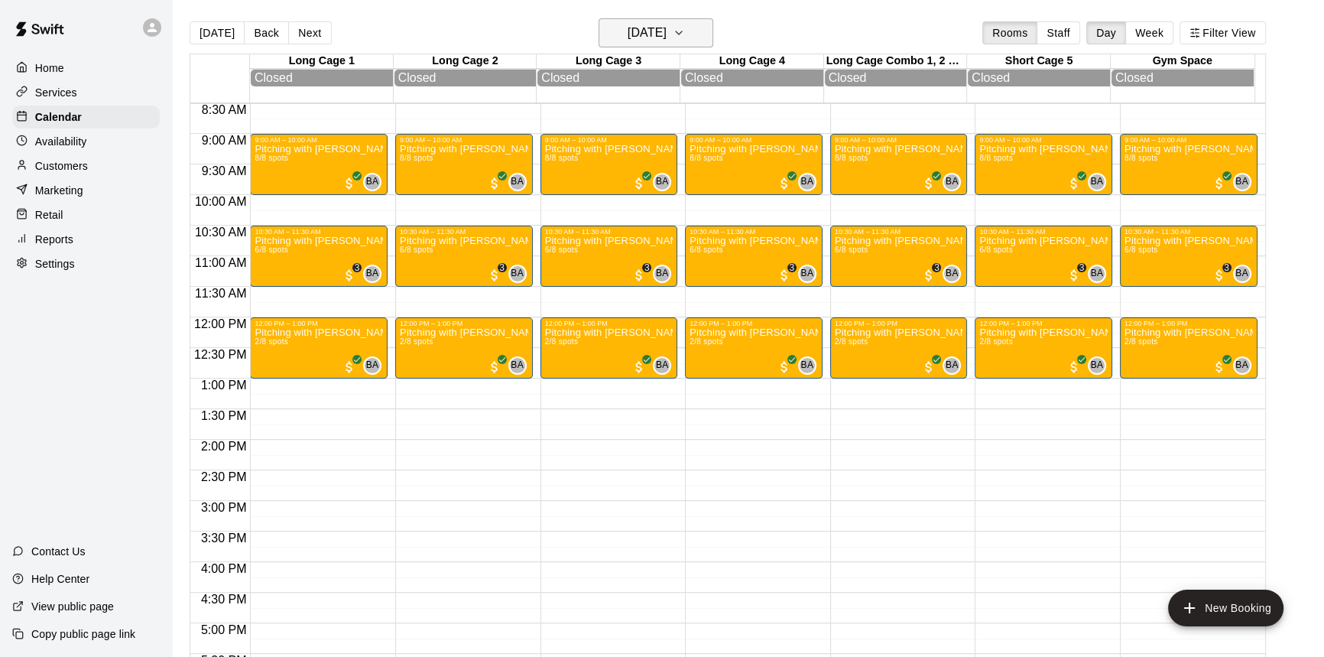
click at [685, 28] on icon "button" at bounding box center [679, 33] width 12 height 18
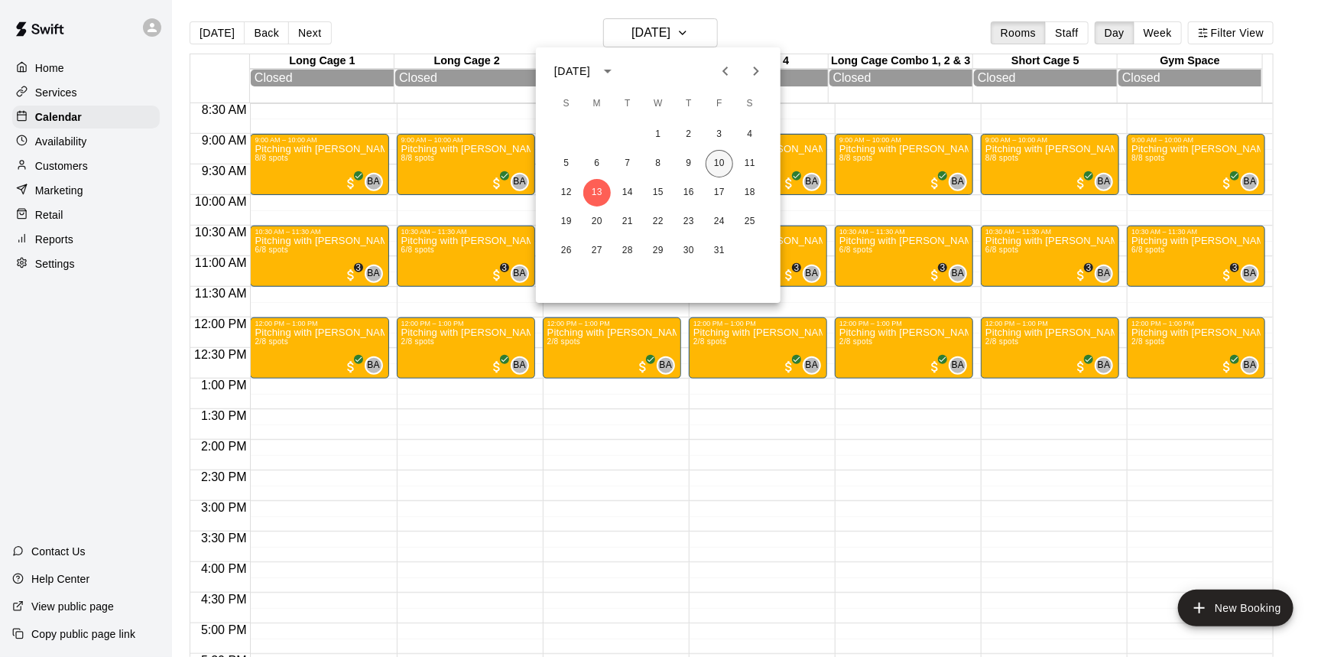
click at [715, 161] on button "10" at bounding box center [720, 164] width 28 height 28
